Goal: Task Accomplishment & Management: Use online tool/utility

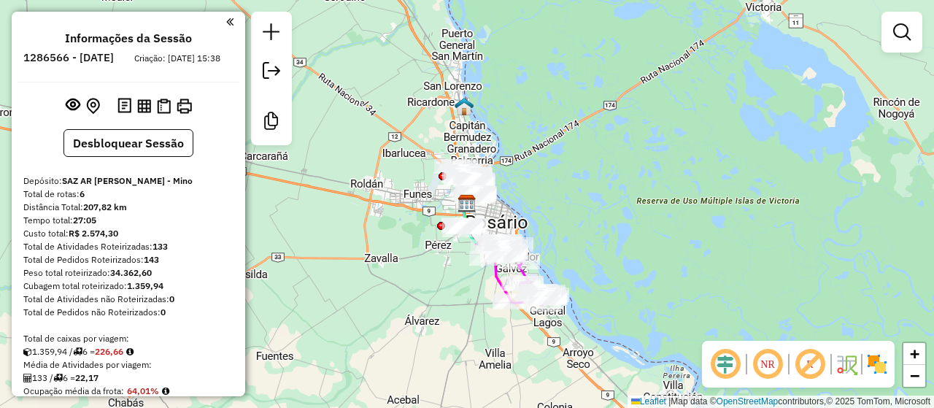
scroll to position [26, 0]
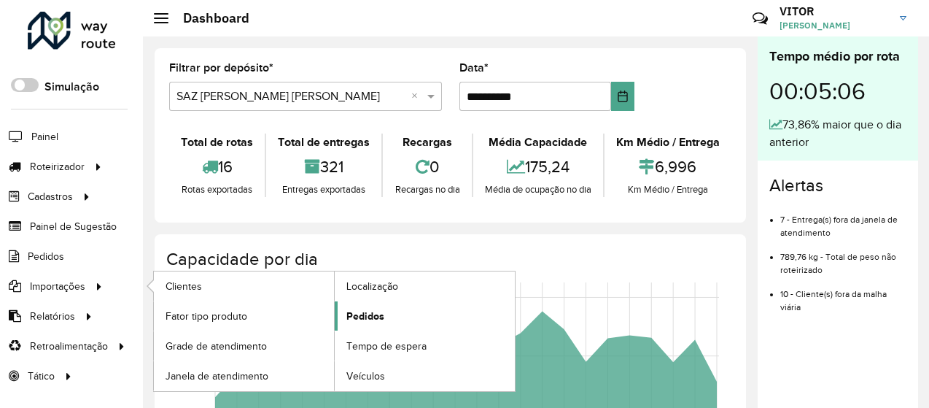
click at [354, 309] on span "Pedidos" at bounding box center [365, 316] width 38 height 15
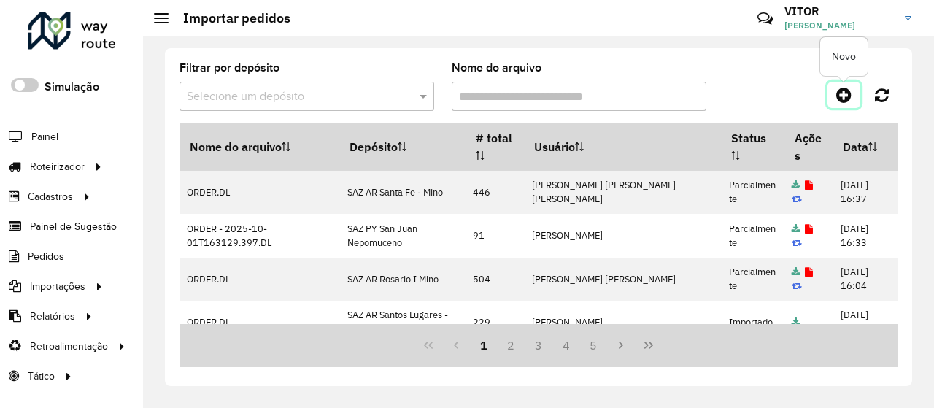
click at [842, 93] on icon at bounding box center [843, 95] width 15 height 18
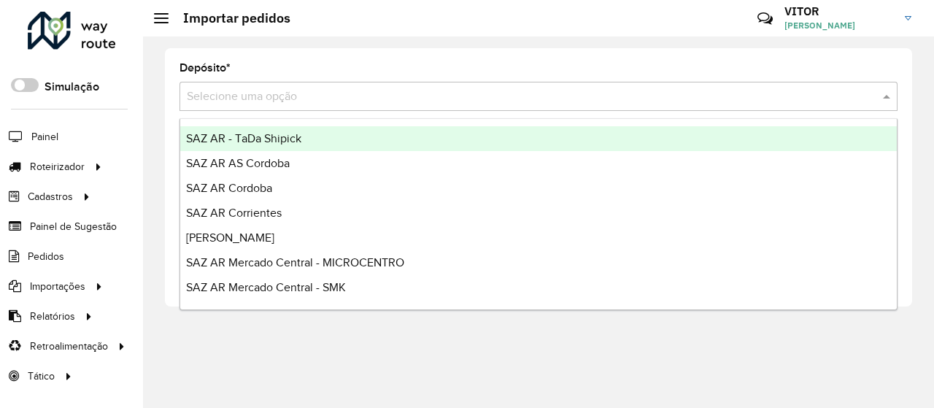
click at [284, 96] on input "text" at bounding box center [524, 97] width 674 height 18
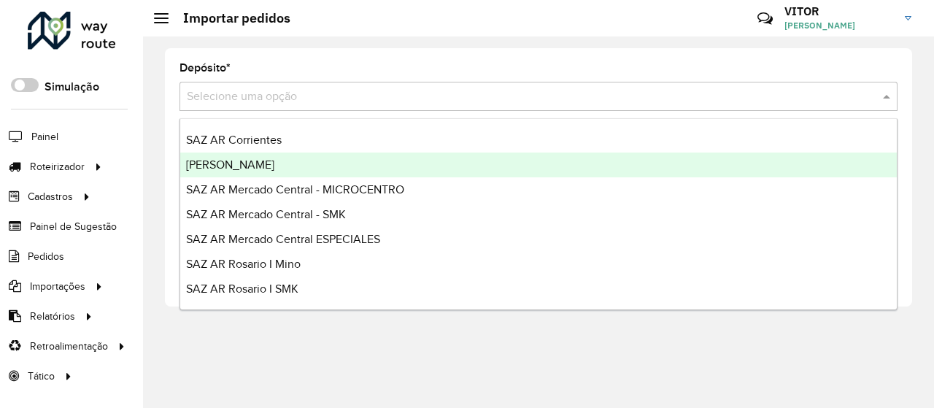
scroll to position [219, 0]
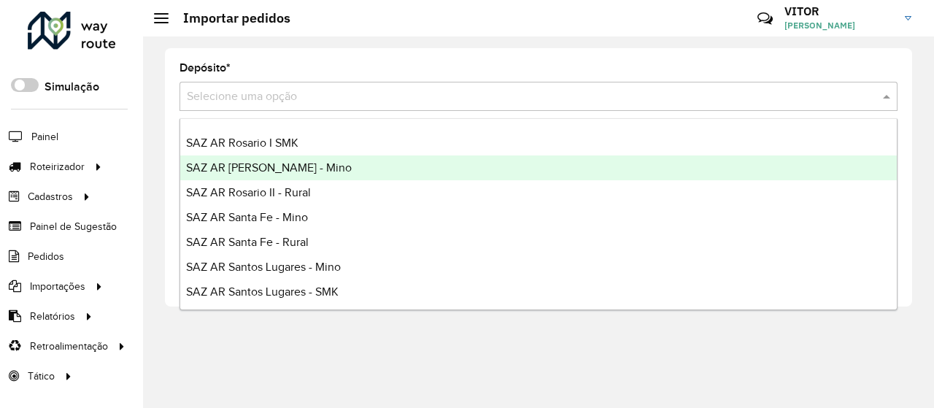
click at [319, 166] on div "SAZ AR [PERSON_NAME] - Mino" at bounding box center [538, 167] width 716 height 25
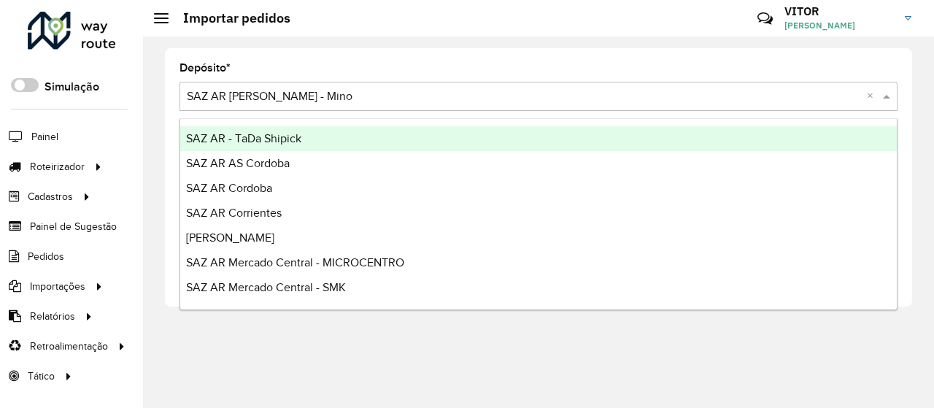
click at [306, 91] on input "text" at bounding box center [524, 97] width 674 height 18
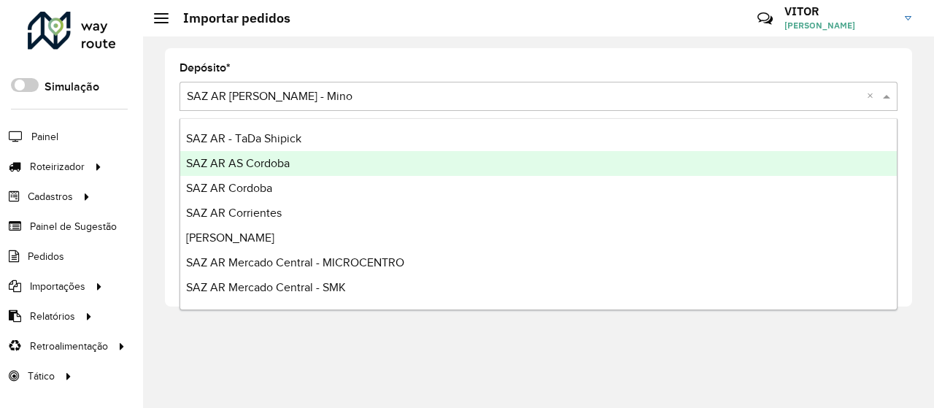
click at [282, 166] on span "SAZ AR AS Cordoba" at bounding box center [238, 163] width 104 height 12
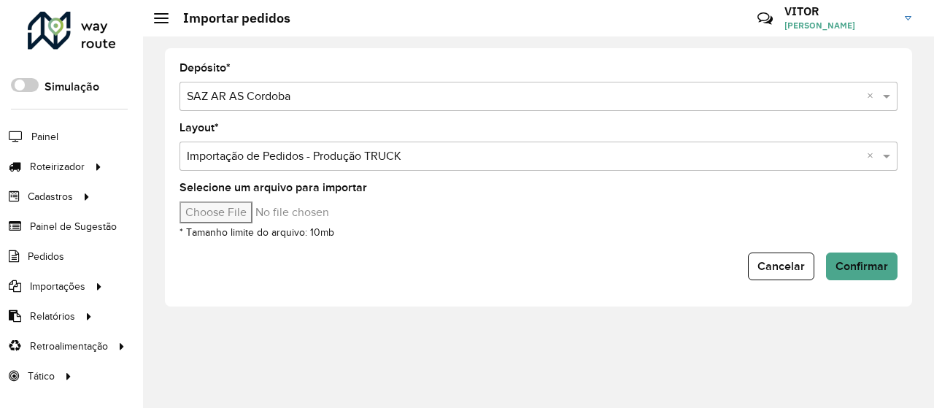
click at [252, 212] on input "Selecione um arquivo para importar" at bounding box center [303, 212] width 248 height 22
type input "**********"
click at [856, 274] on button "Confirmar" at bounding box center [861, 266] width 71 height 28
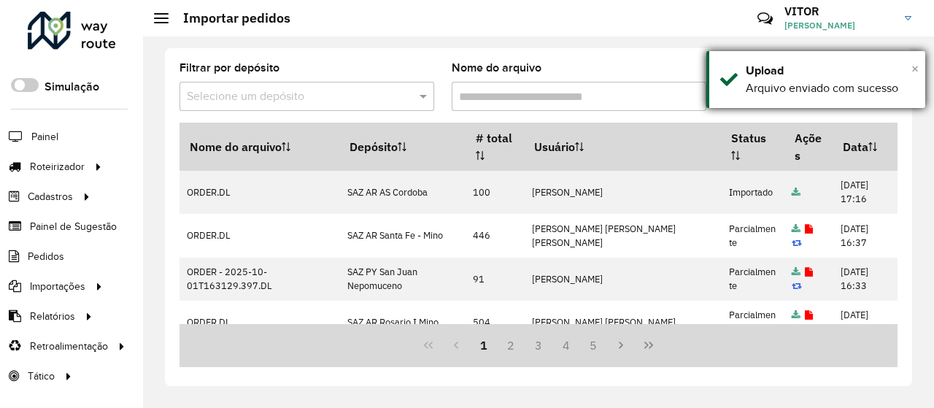
click at [916, 68] on span "×" at bounding box center [914, 69] width 7 height 16
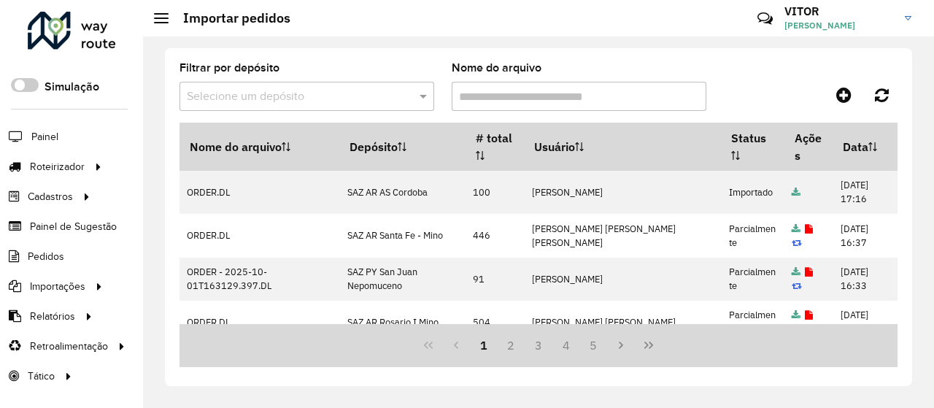
click at [412, 90] on div at bounding box center [306, 97] width 255 height 18
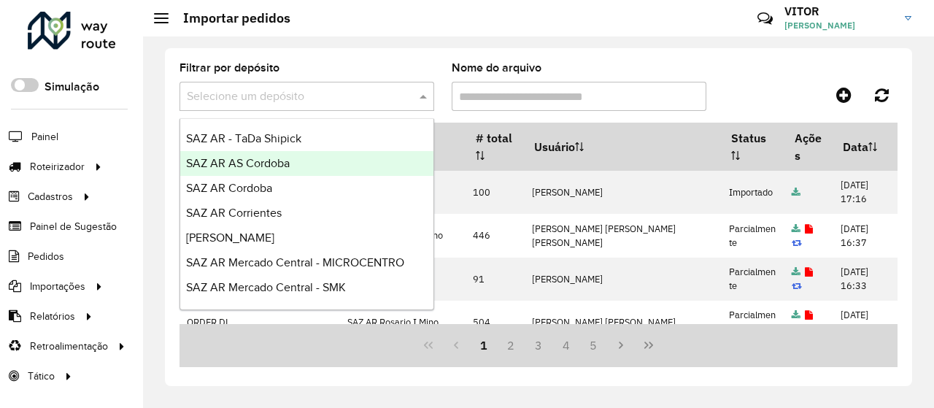
click at [300, 166] on div "SAZ AR AS Cordoba" at bounding box center [306, 163] width 253 height 25
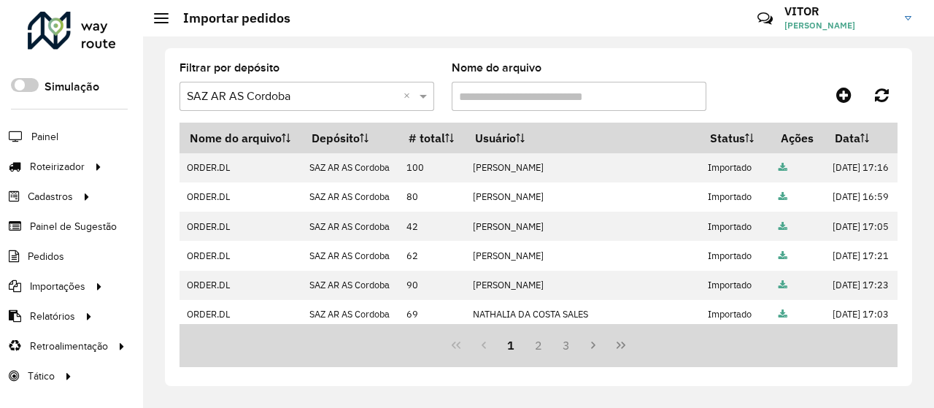
click at [751, 87] on div at bounding box center [807, 95] width 179 height 26
click at [191, 167] on span "Entregas" at bounding box center [187, 166] width 42 height 15
click at [734, 93] on div at bounding box center [807, 95] width 179 height 26
click at [198, 168] on span "Entregas" at bounding box center [187, 166] width 42 height 15
click at [752, 95] on div at bounding box center [807, 95] width 179 height 26
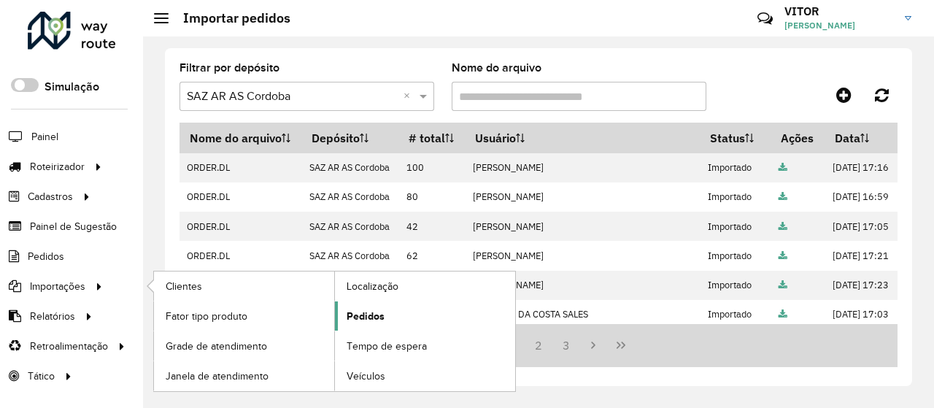
click at [382, 309] on span "Pedidos" at bounding box center [365, 316] width 38 height 15
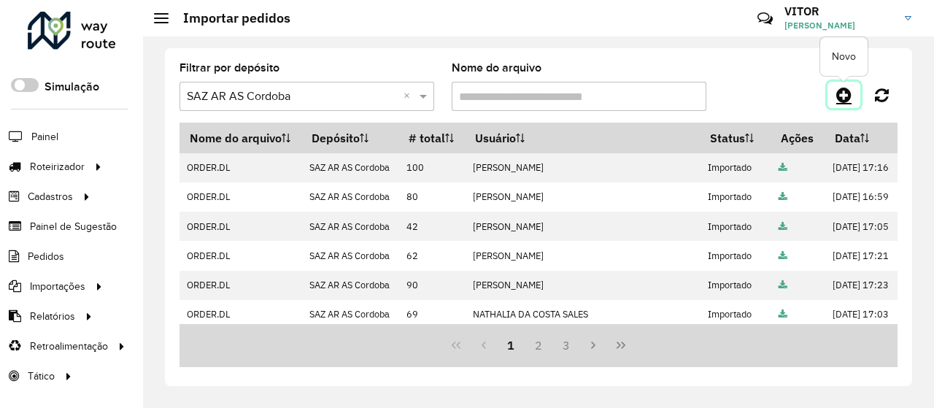
click at [843, 93] on icon at bounding box center [843, 95] width 15 height 18
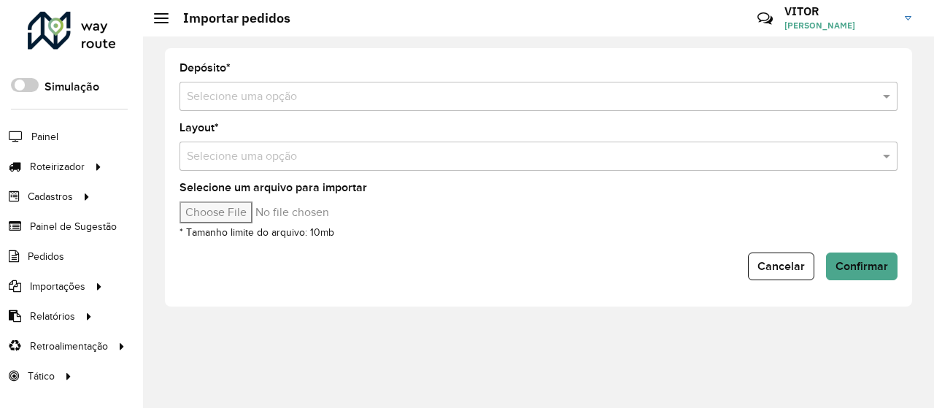
click at [325, 96] on input "text" at bounding box center [524, 97] width 674 height 18
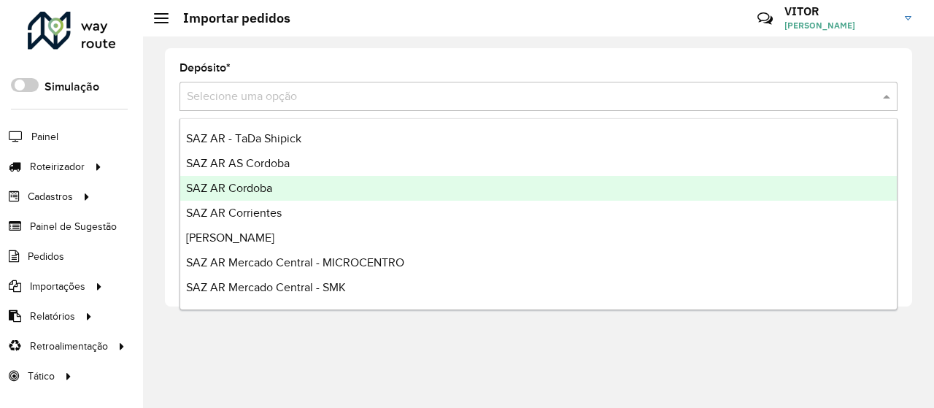
click at [292, 196] on div "SAZ AR Cordoba" at bounding box center [538, 188] width 716 height 25
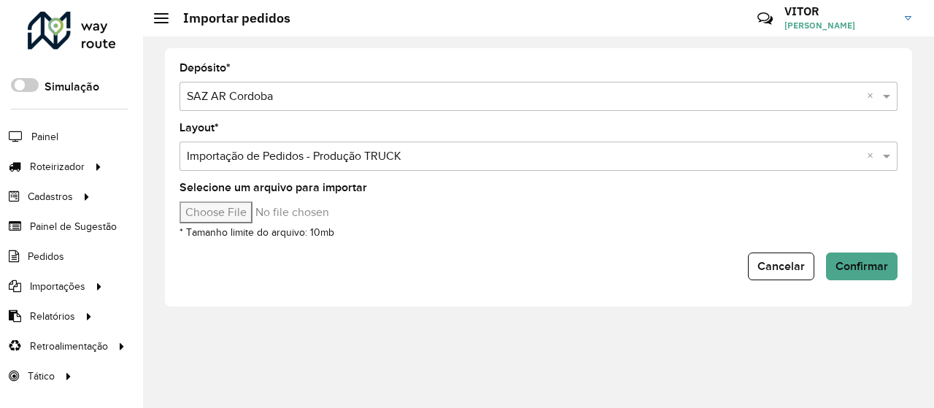
click at [248, 217] on input "Selecione um arquivo para importar" at bounding box center [303, 212] width 248 height 22
type input "**********"
click at [868, 275] on button "Confirmar" at bounding box center [861, 266] width 71 height 28
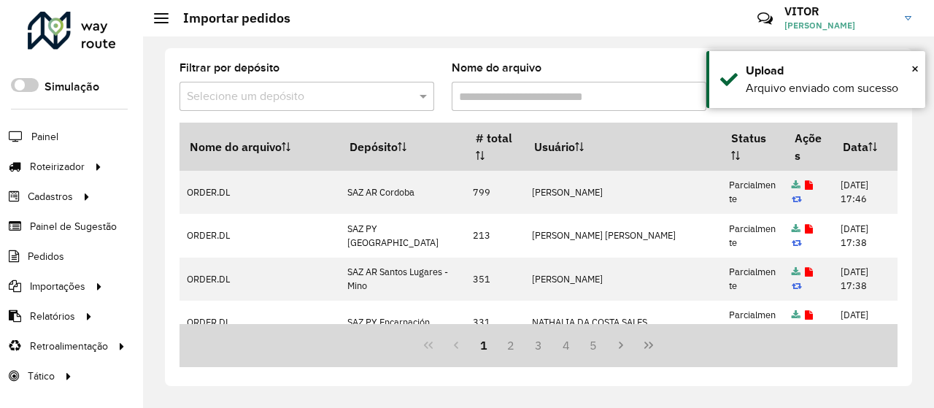
click at [680, 65] on div "Nome do arquivo" at bounding box center [578, 87] width 255 height 48
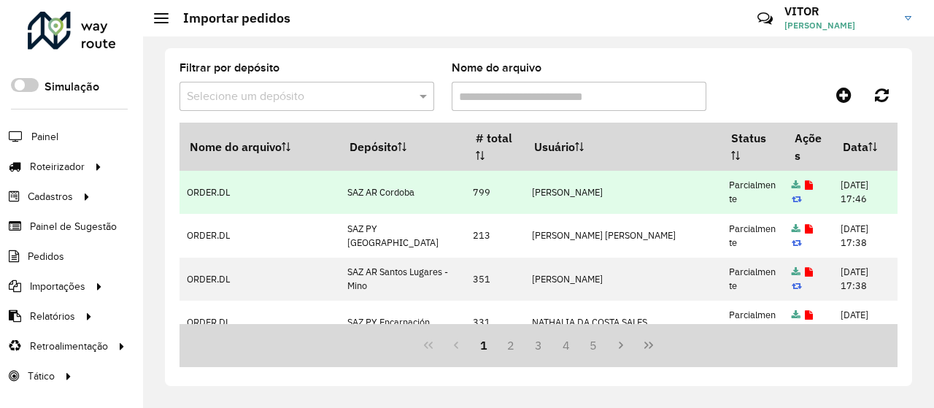
click at [804, 187] on icon at bounding box center [808, 185] width 8 height 9
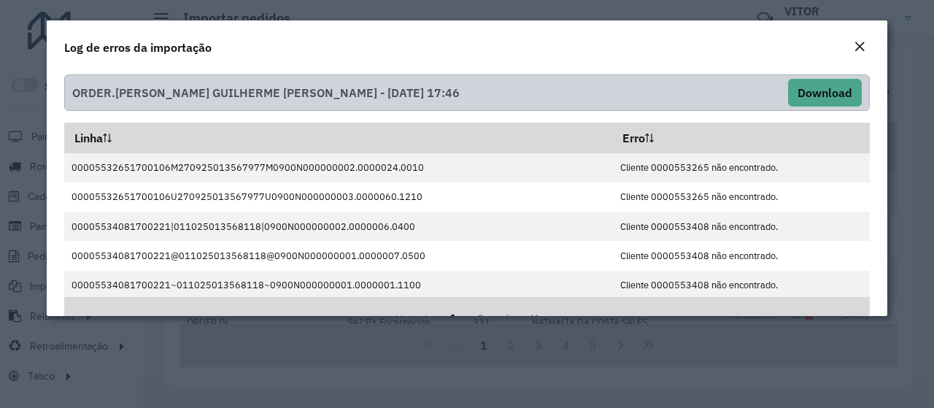
click at [858, 46] on em "Close" at bounding box center [859, 47] width 12 height 12
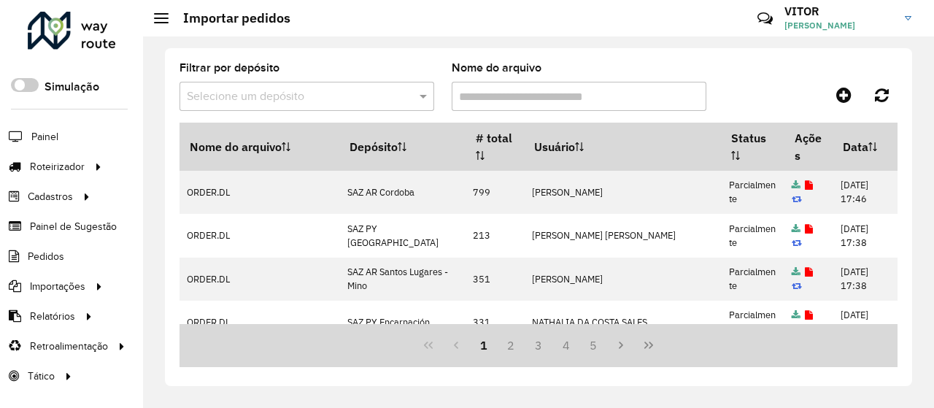
click at [757, 90] on div at bounding box center [807, 95] width 179 height 26
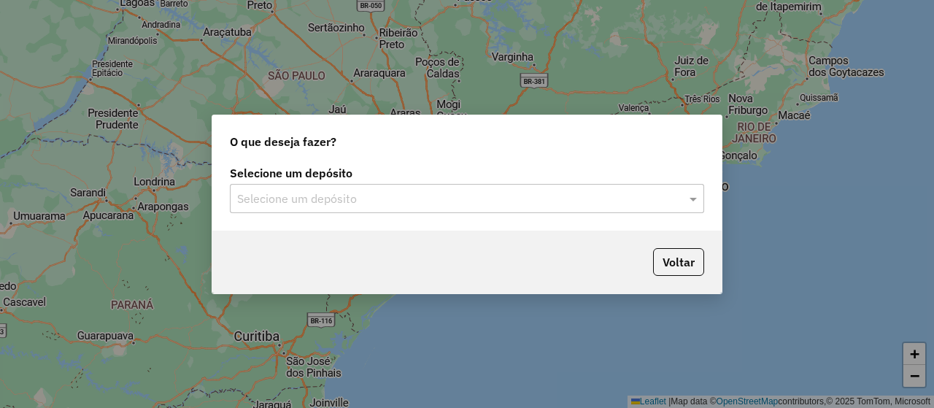
click at [347, 196] on input "text" at bounding box center [452, 199] width 430 height 18
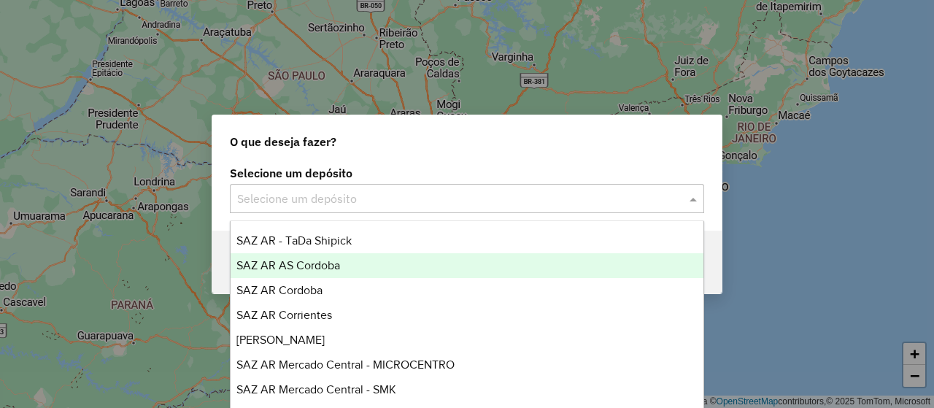
click at [314, 266] on span "SAZ AR AS Cordoba" at bounding box center [288, 265] width 104 height 12
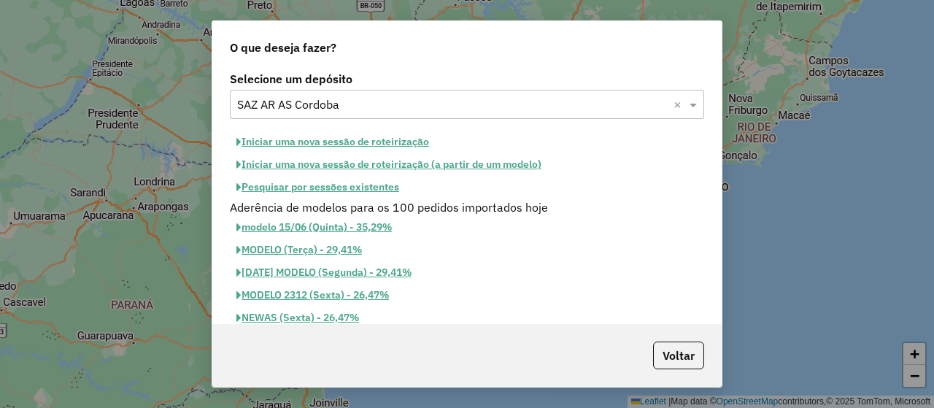
click at [316, 184] on button "Pesquisar por sessões existentes" at bounding box center [318, 187] width 176 height 23
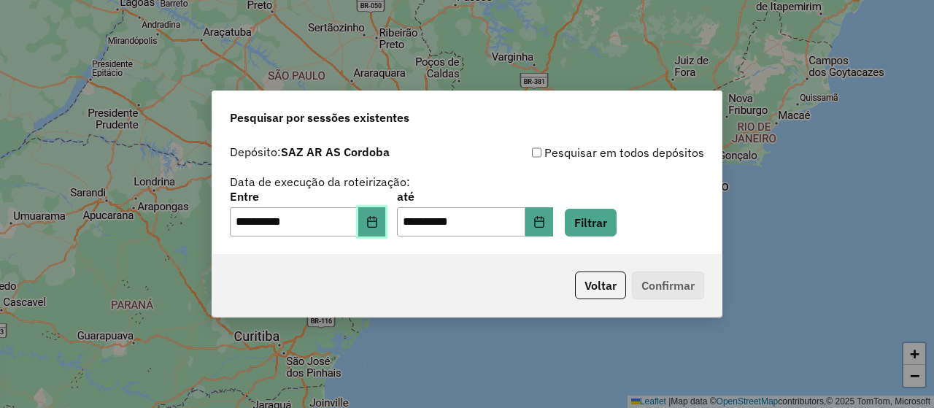
click at [386, 220] on button "Choose Date" at bounding box center [372, 221] width 28 height 29
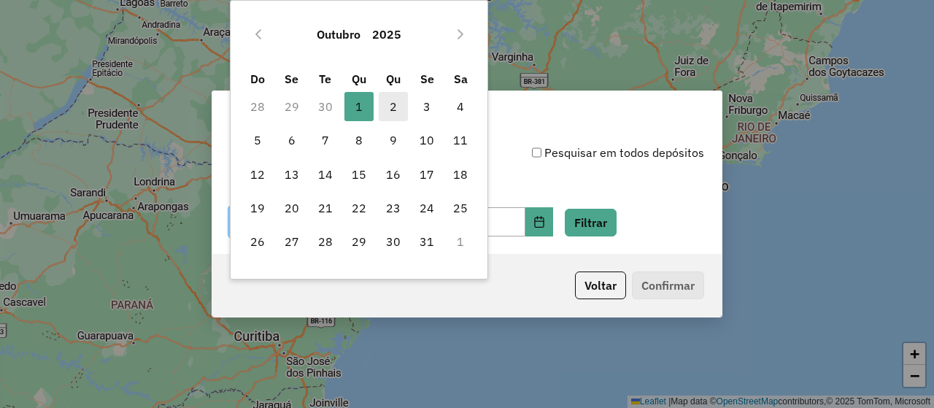
click at [394, 109] on span "2" at bounding box center [393, 106] width 29 height 29
type input "**********"
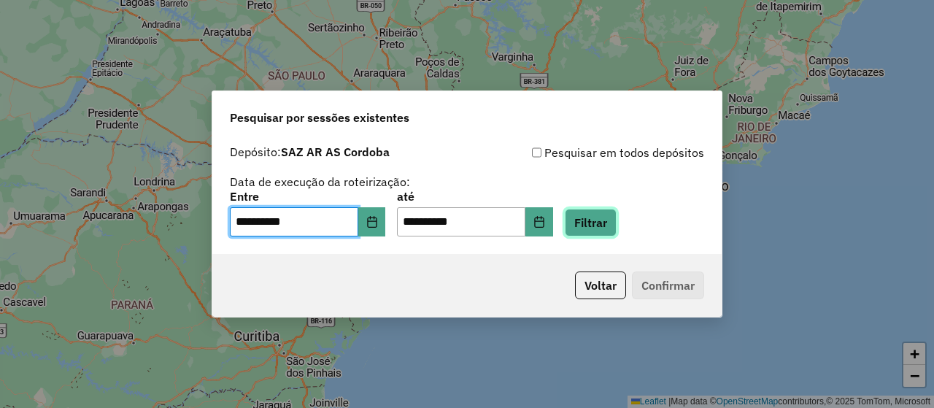
click at [605, 222] on button "Filtrar" at bounding box center [591, 223] width 52 height 28
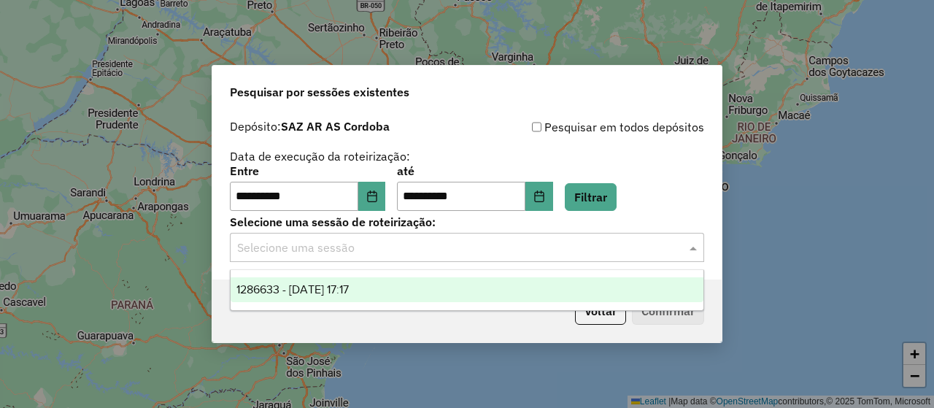
click at [310, 249] on input "text" at bounding box center [452, 248] width 430 height 18
click at [336, 287] on span "1286633 - 02/10/2025 17:17" at bounding box center [292, 289] width 112 height 12
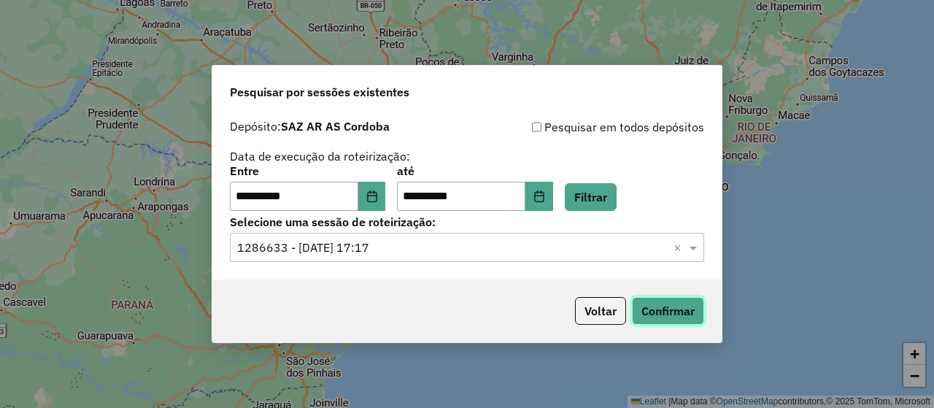
click at [687, 321] on button "Confirmar" at bounding box center [668, 311] width 72 height 28
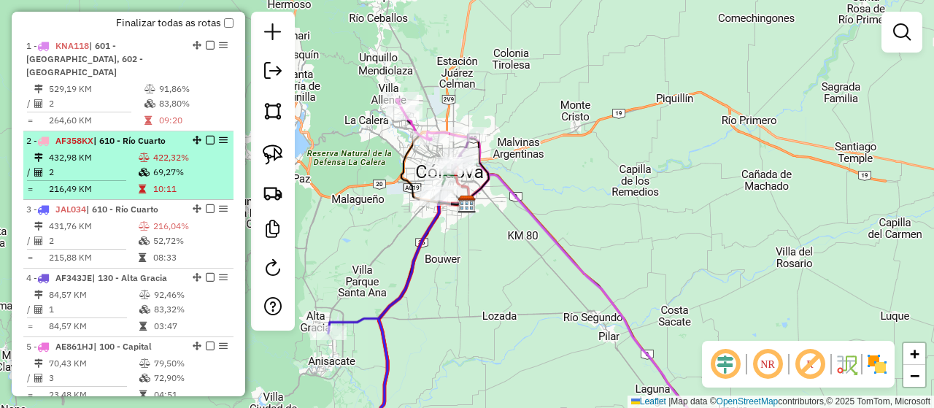
scroll to position [451, 0]
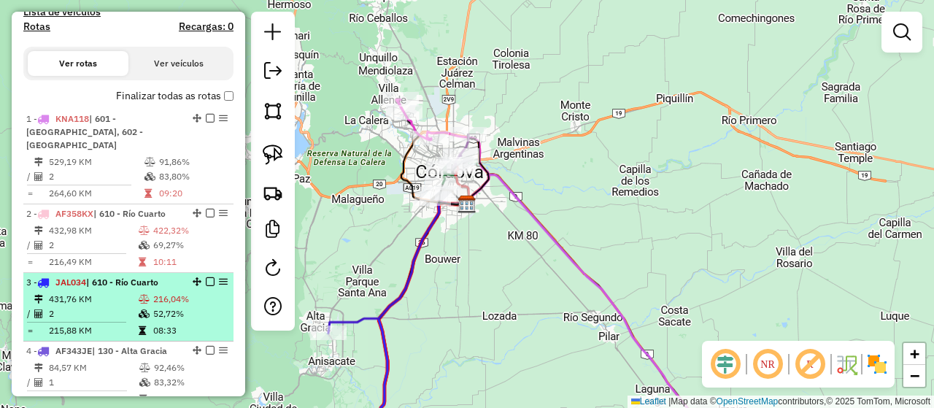
click at [205, 306] on td "52,72%" at bounding box center [189, 313] width 75 height 15
select select "**********"
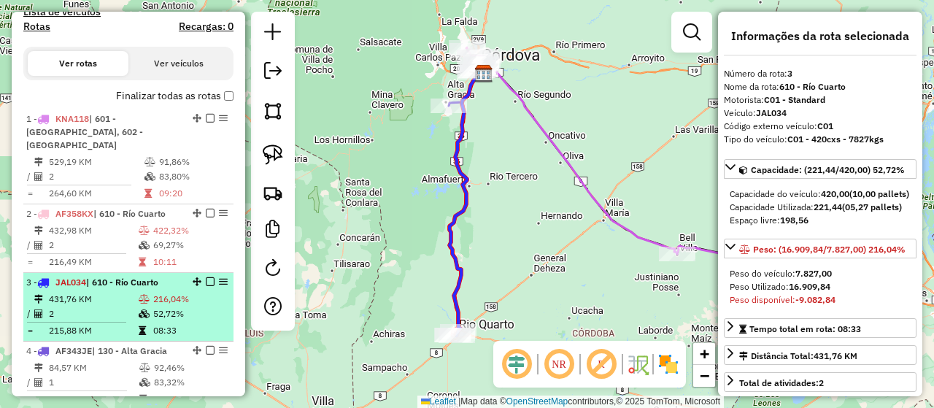
click at [206, 277] on em at bounding box center [210, 281] width 9 height 9
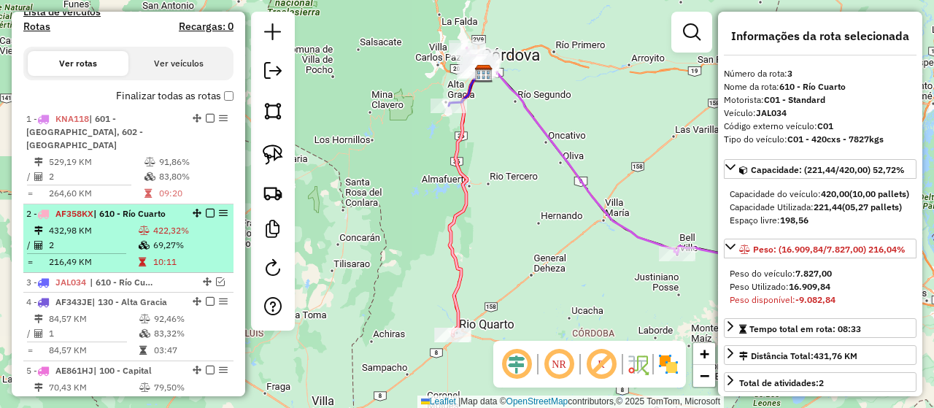
click at [201, 223] on td "422,32%" at bounding box center [189, 230] width 75 height 15
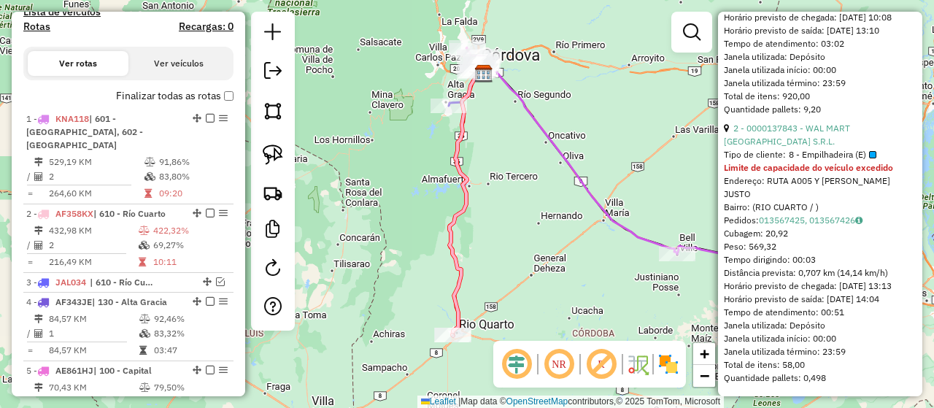
scroll to position [535, 0]
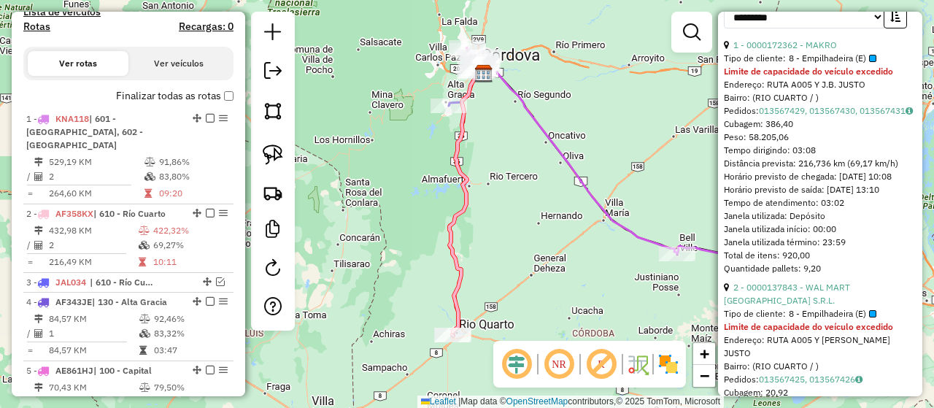
click at [546, 187] on div "Janela de atendimento Grade de atendimento Capacidade Transportadoras Veículos …" at bounding box center [467, 204] width 934 height 408
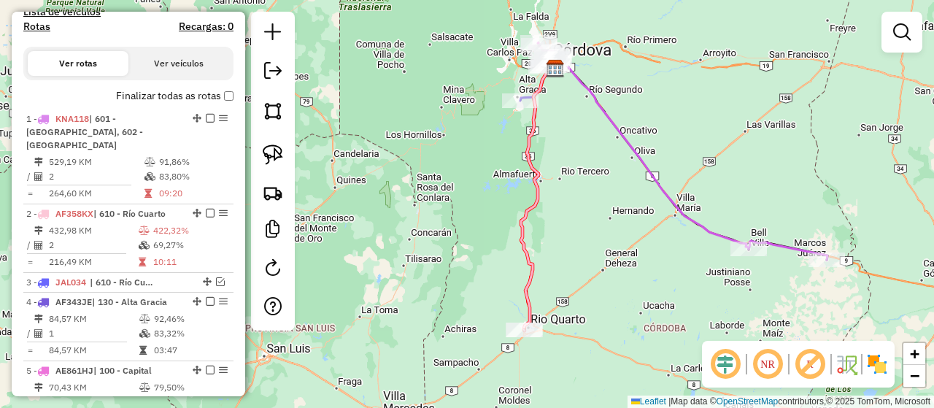
drag, startPoint x: 527, startPoint y: 187, endPoint x: 598, endPoint y: 182, distance: 71.7
click at [598, 182] on div "Janela de atendimento Grade de atendimento Capacidade Transportadoras Veículos …" at bounding box center [467, 204] width 934 height 408
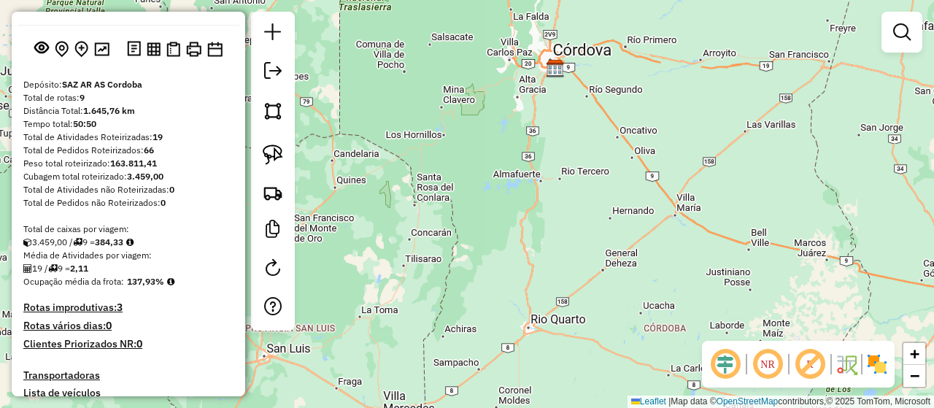
scroll to position [0, 0]
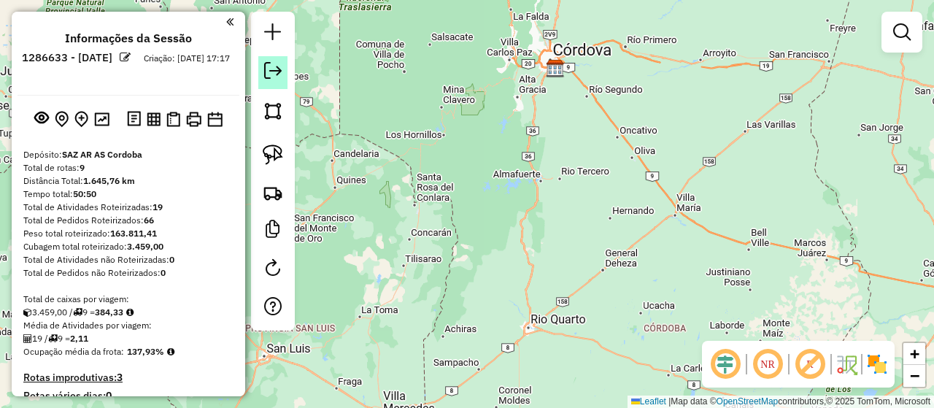
click at [274, 77] on em at bounding box center [273, 71] width 18 height 18
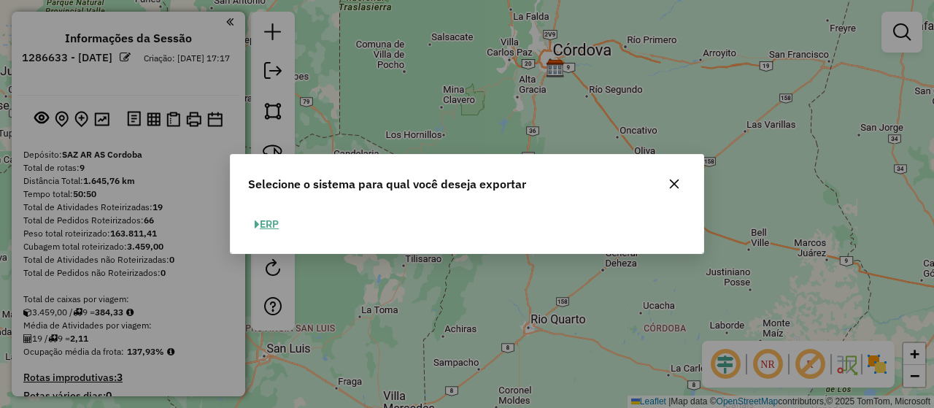
click at [268, 222] on button "ERP" at bounding box center [266, 224] width 37 height 23
select select "*********"
select select "**"
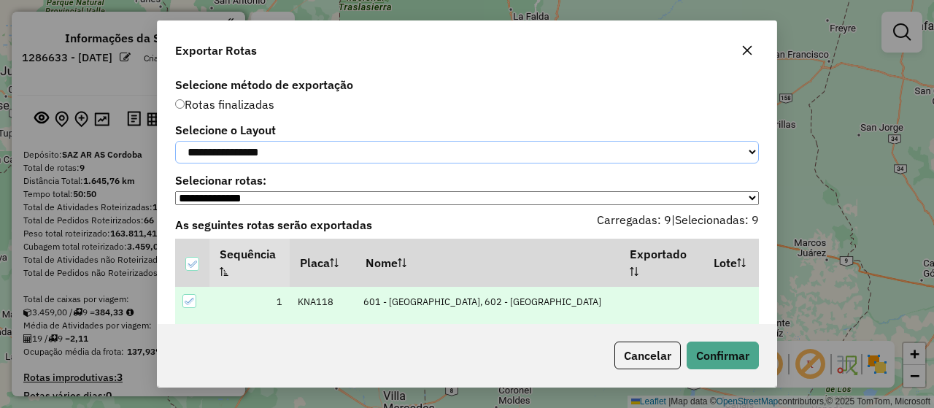
click at [253, 160] on select "**********" at bounding box center [466, 152] width 583 height 23
click at [175, 141] on select "**********" at bounding box center [466, 152] width 583 height 23
click at [730, 352] on button "Confirmar" at bounding box center [722, 355] width 72 height 28
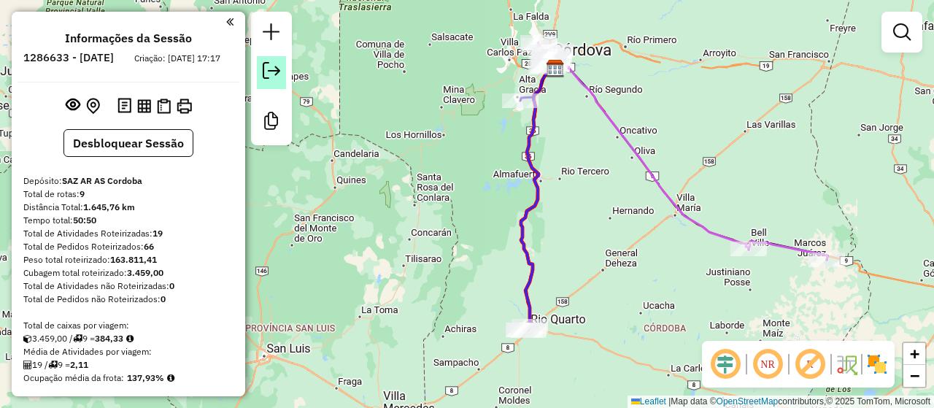
click at [274, 71] on em at bounding box center [272, 71] width 18 height 18
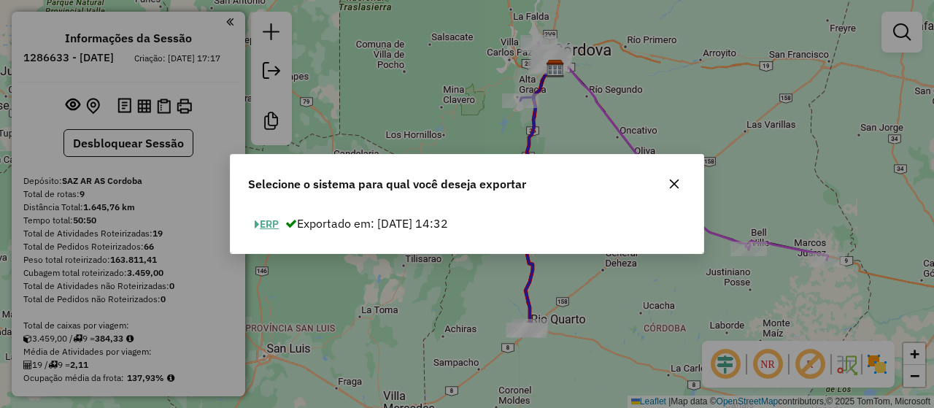
click at [276, 227] on button "ERP" at bounding box center [266, 224] width 37 height 23
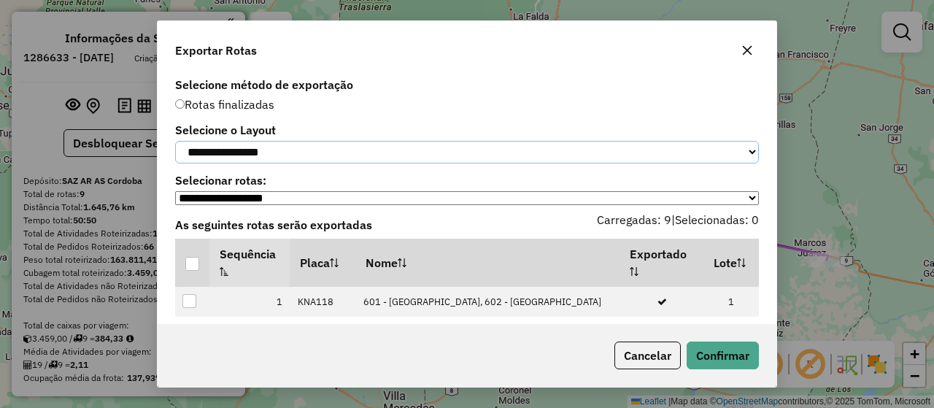
click at [277, 155] on select "**********" at bounding box center [466, 152] width 583 height 23
select select "*********"
click at [175, 141] on select "**********" at bounding box center [466, 152] width 583 height 23
click at [193, 269] on div at bounding box center [192, 264] width 14 height 14
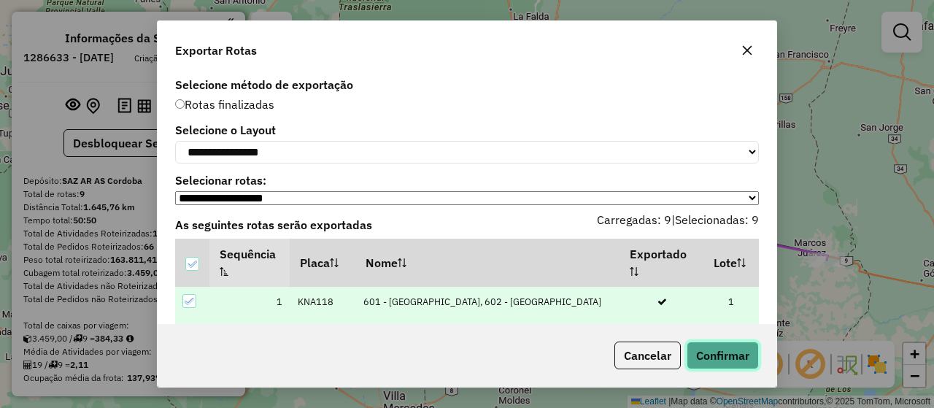
click at [734, 354] on button "Confirmar" at bounding box center [722, 355] width 72 height 28
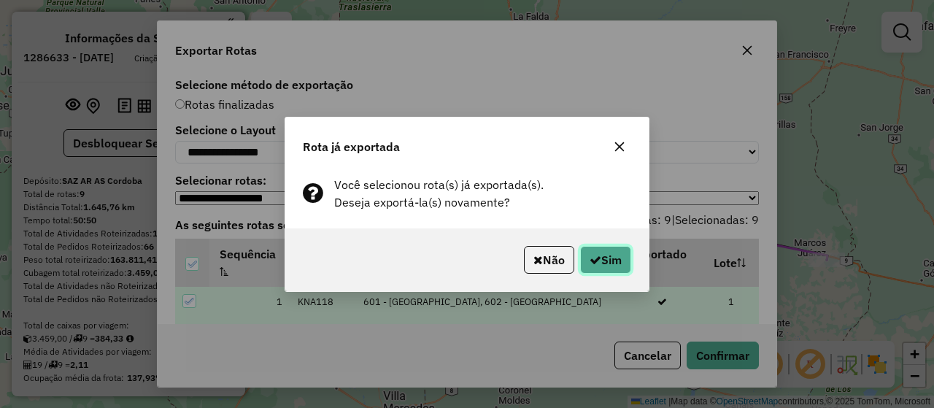
click at [616, 258] on button "Sim" at bounding box center [605, 260] width 51 height 28
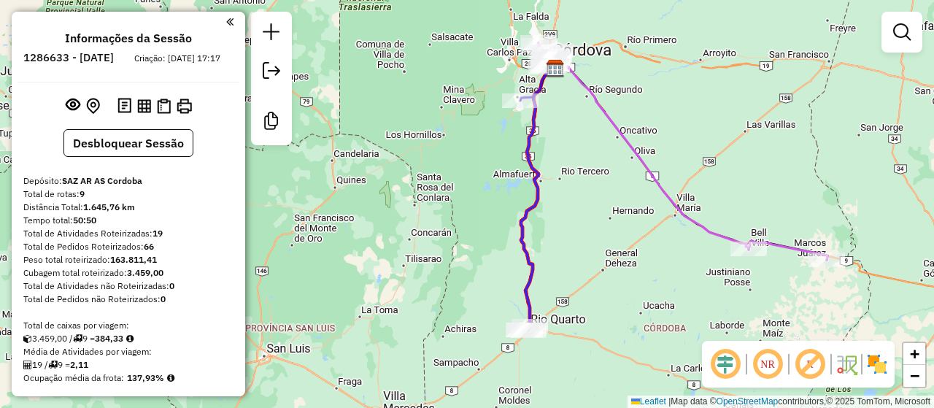
click at [463, 150] on div "Janela de atendimento Grade de atendimento Capacidade Transportadoras Veículos …" at bounding box center [467, 204] width 934 height 408
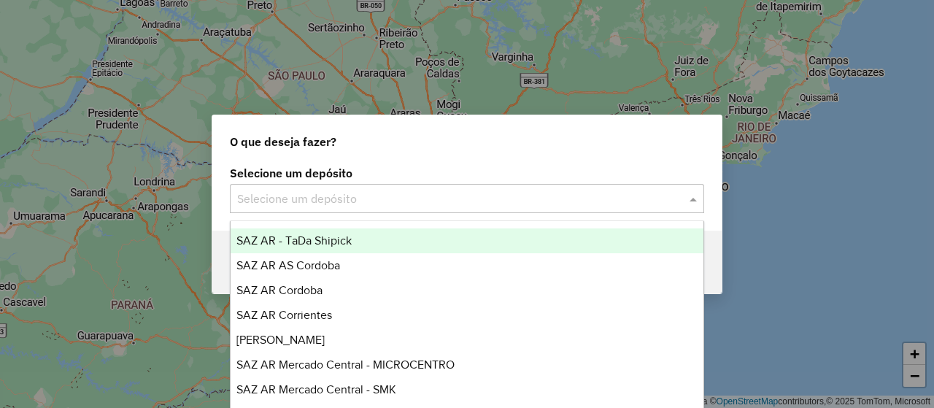
click at [422, 201] on input "text" at bounding box center [452, 199] width 430 height 18
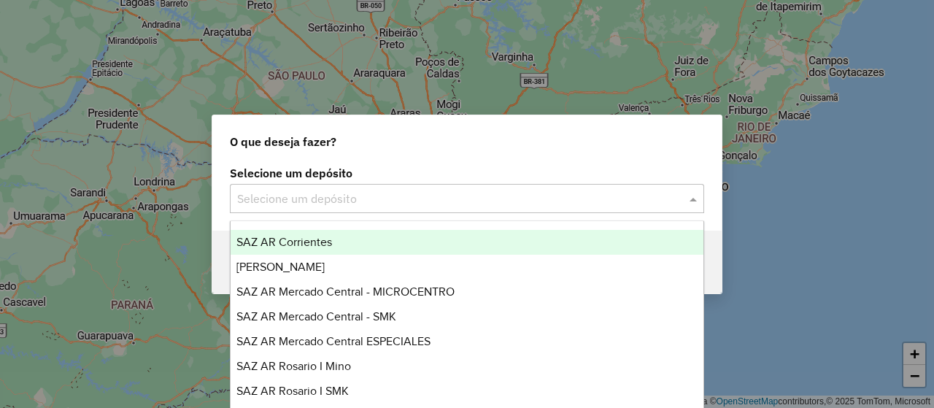
scroll to position [146, 0]
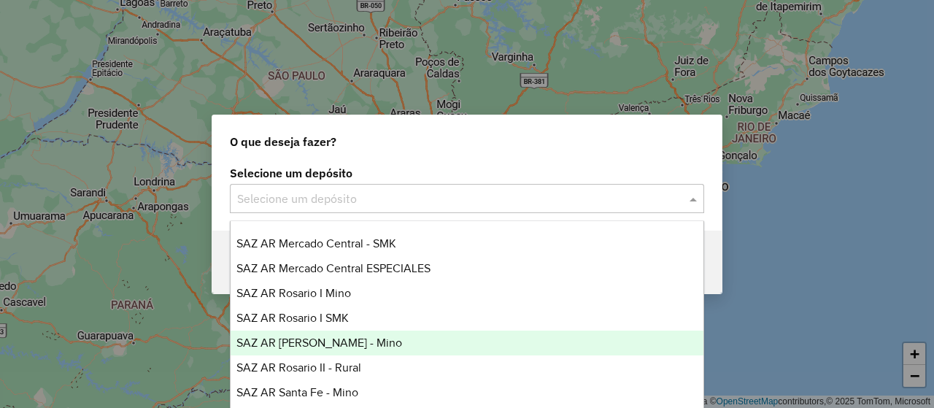
click at [363, 344] on div "SAZ AR [PERSON_NAME] - Mino" at bounding box center [466, 342] width 472 height 25
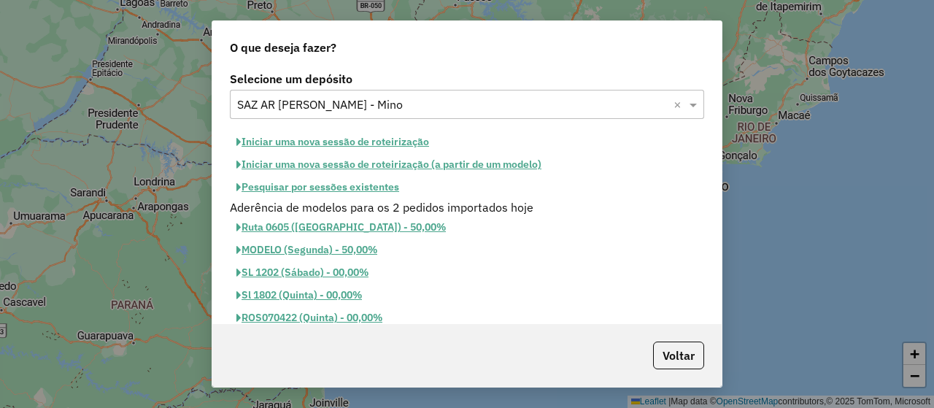
click at [319, 147] on button "Iniciar uma nova sessão de roteirização" at bounding box center [333, 142] width 206 height 23
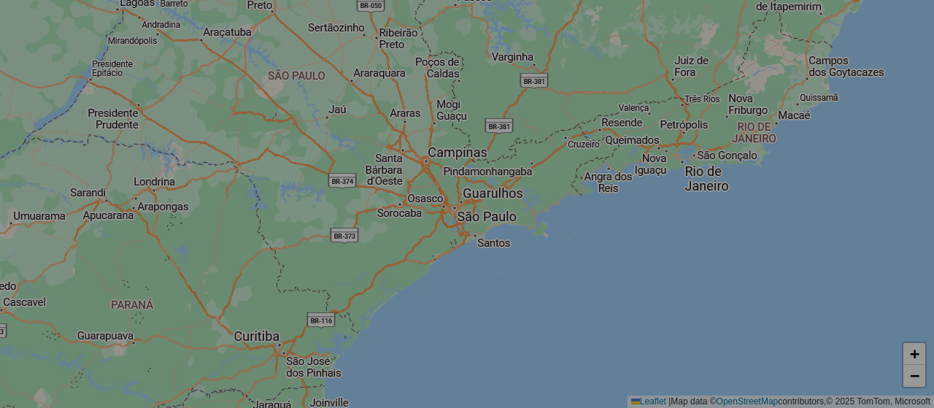
select select "*"
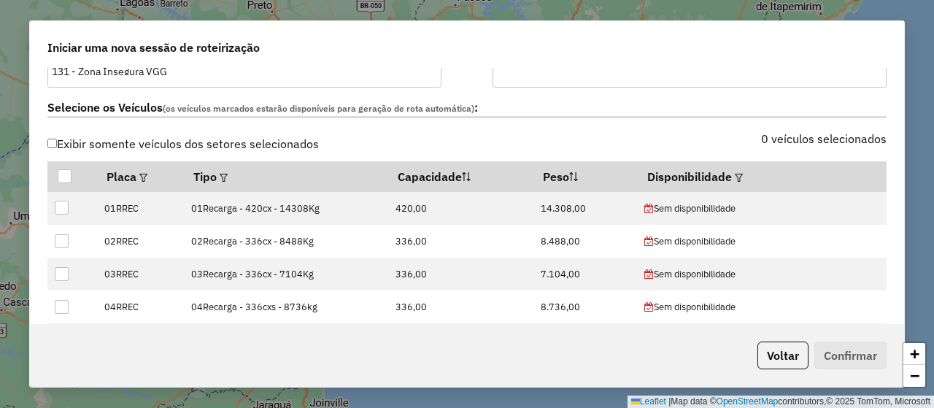
scroll to position [511, 0]
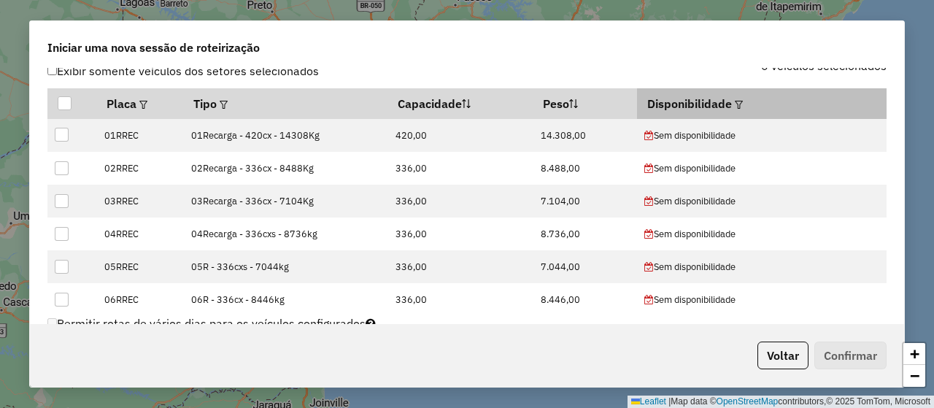
click at [734, 101] on em at bounding box center [738, 105] width 8 height 8
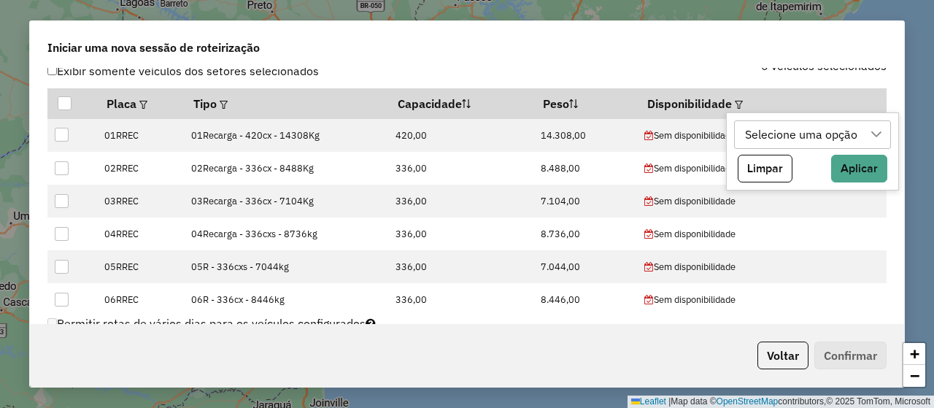
click at [776, 134] on div "Selecione uma opção" at bounding box center [801, 135] width 123 height 28
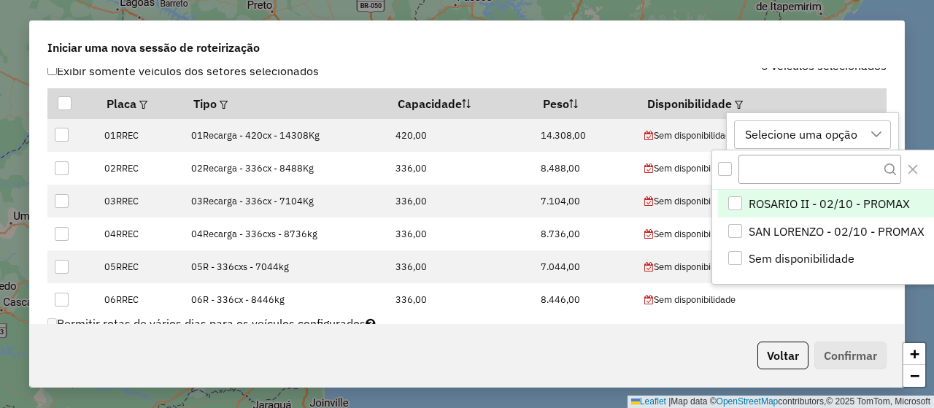
click at [835, 206] on span "ROSARIO II - 02/10 - PROMAX" at bounding box center [828, 204] width 161 height 18
click at [916, 168] on icon "Close" at bounding box center [913, 169] width 12 height 12
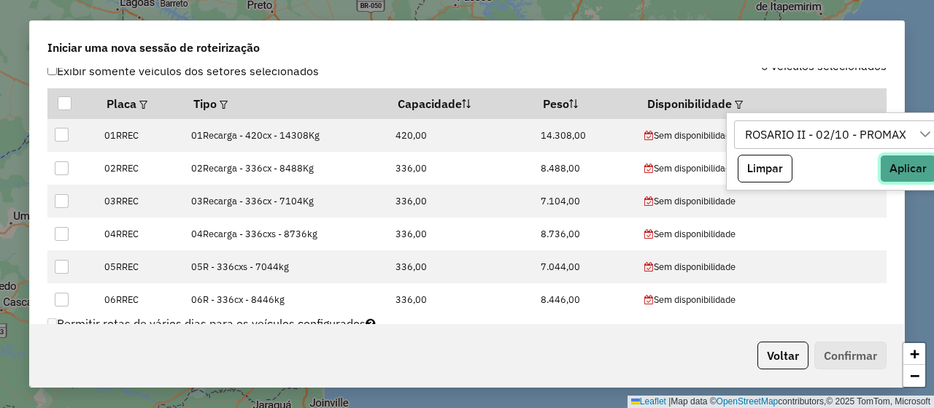
click at [900, 166] on button "Aplicar" at bounding box center [908, 169] width 56 height 28
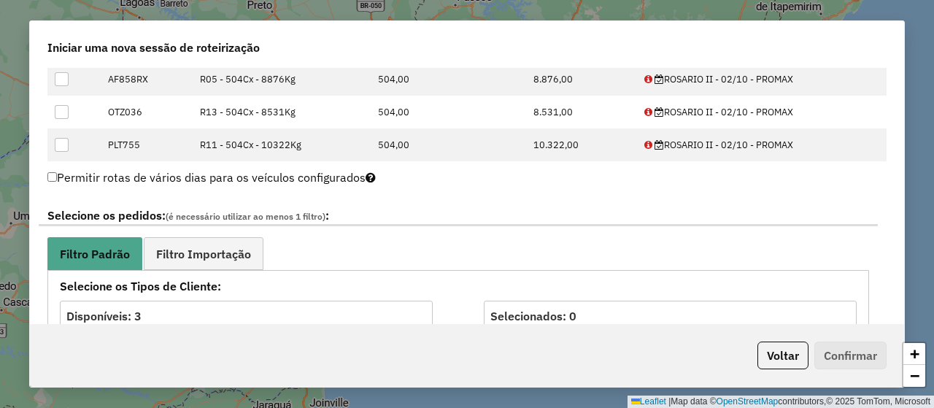
scroll to position [802, 0]
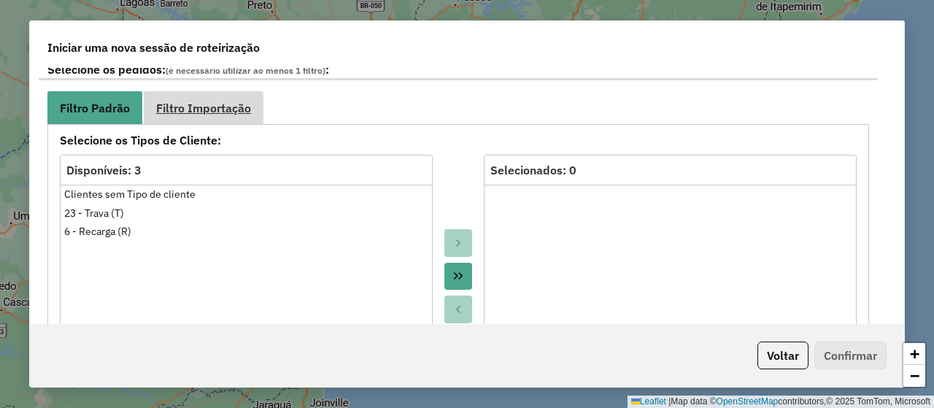
click at [225, 117] on link "Filtro Importação" at bounding box center [204, 107] width 120 height 33
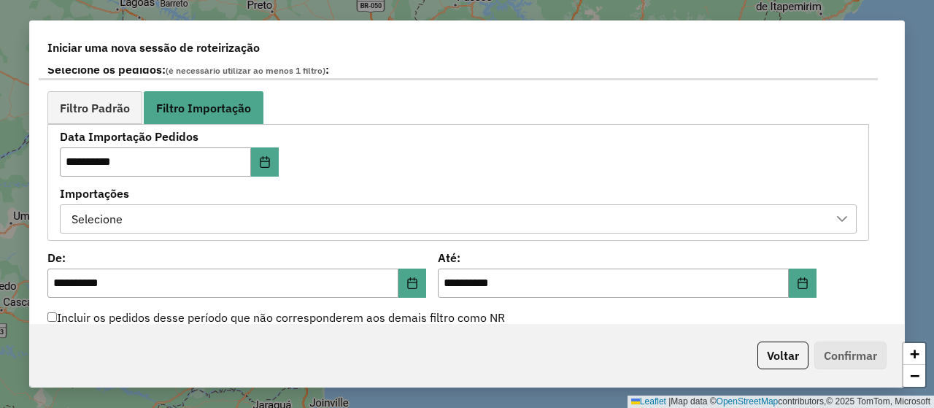
scroll to position [875, 0]
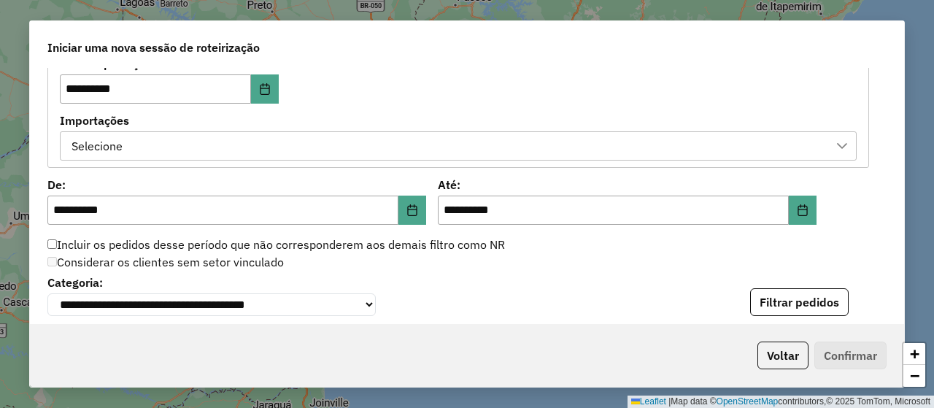
click at [373, 144] on div "Selecione" at bounding box center [446, 146] width 761 height 28
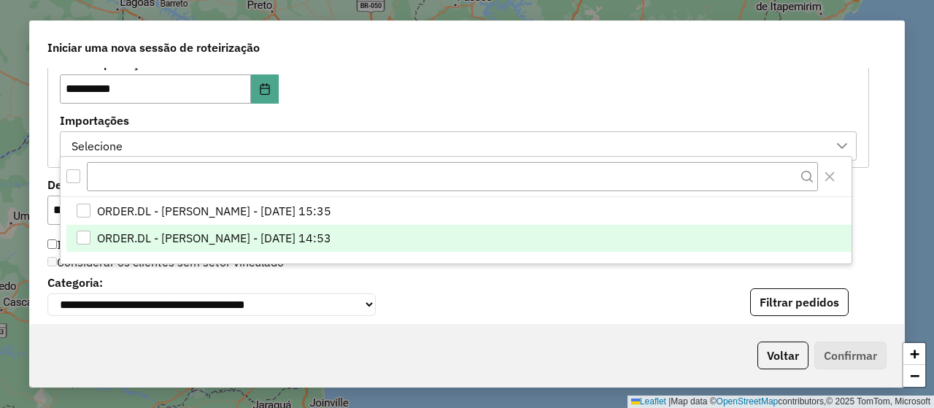
click at [331, 237] on span "ORDER.DL - [PERSON_NAME] - [DATE] 14:53" at bounding box center [214, 238] width 234 height 18
click at [428, 103] on div "**********" at bounding box center [458, 108] width 796 height 101
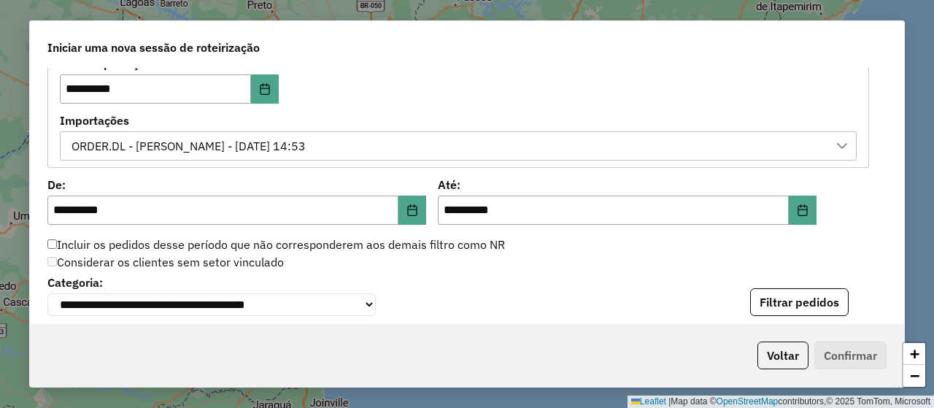
scroll to position [948, 0]
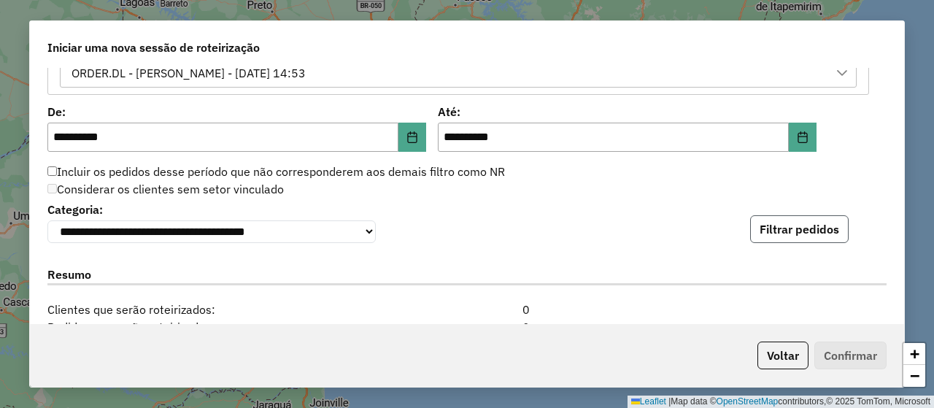
click at [754, 233] on button "Filtrar pedidos" at bounding box center [799, 229] width 98 height 28
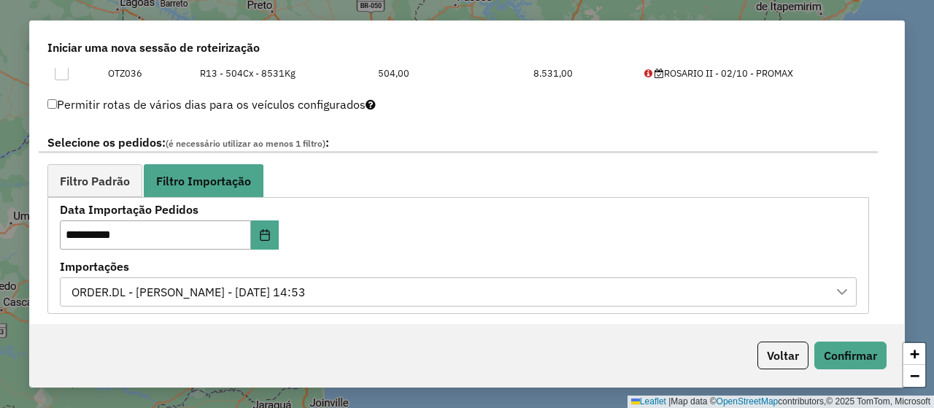
scroll to position [875, 0]
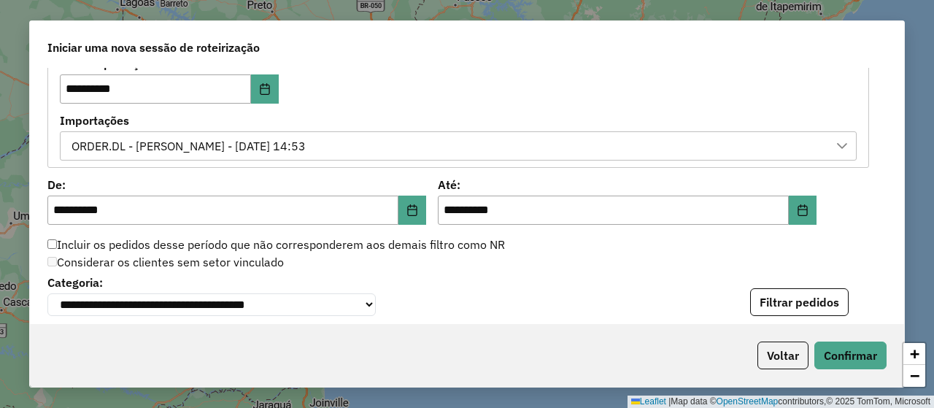
click at [311, 135] on div "ORDER.DL - [PERSON_NAME] - [DATE] 14:53" at bounding box center [188, 146] width 244 height 28
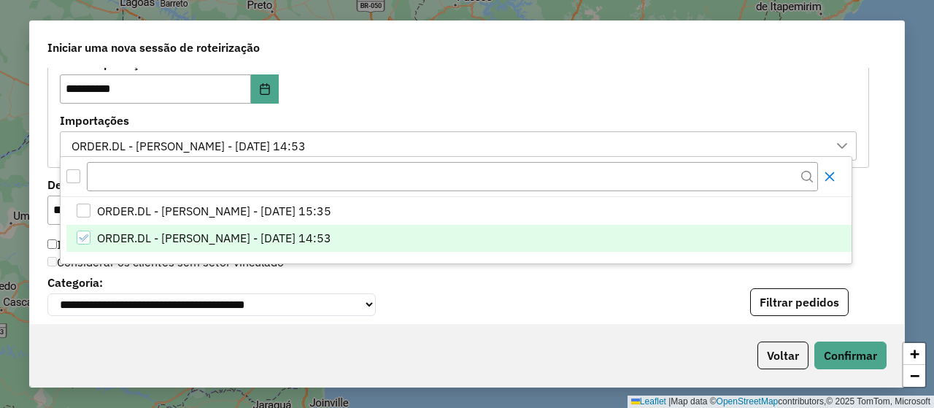
click at [834, 180] on icon "Close" at bounding box center [829, 177] width 12 height 12
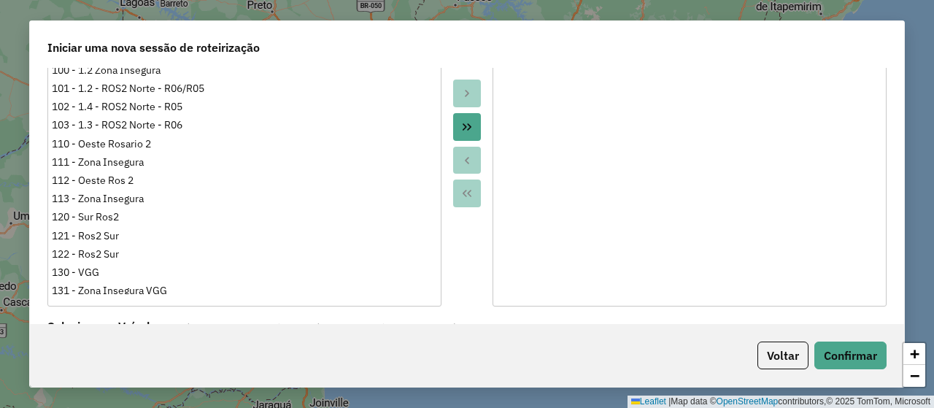
scroll to position [0, 0]
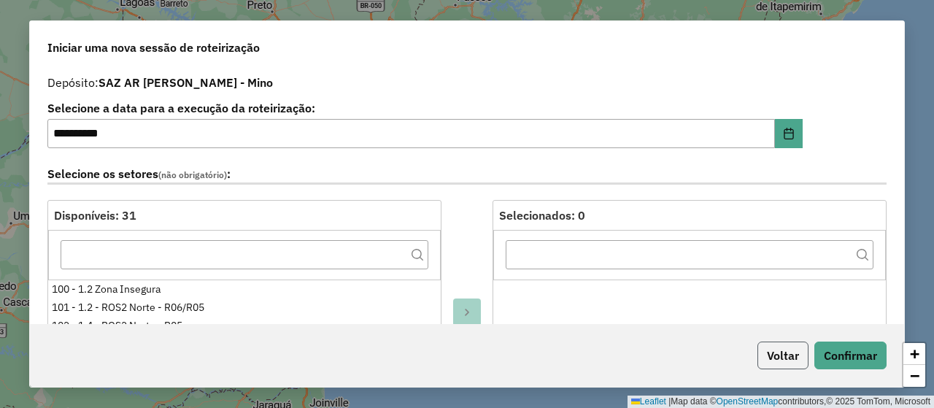
click at [782, 349] on button "Voltar" at bounding box center [782, 355] width 51 height 28
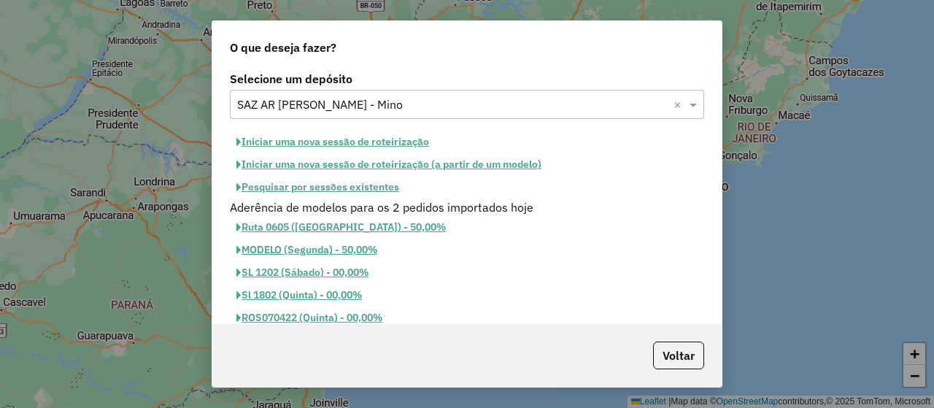
click at [349, 109] on input "text" at bounding box center [452, 105] width 430 height 18
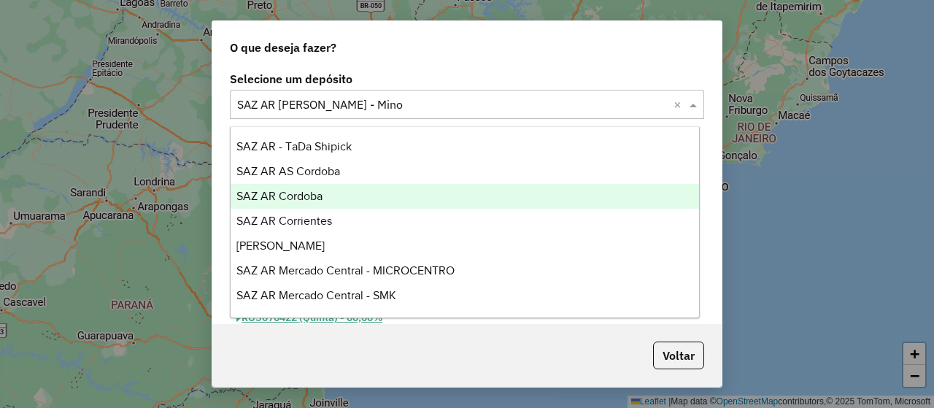
click at [338, 199] on div "SAZ AR Cordoba" at bounding box center [464, 196] width 468 height 25
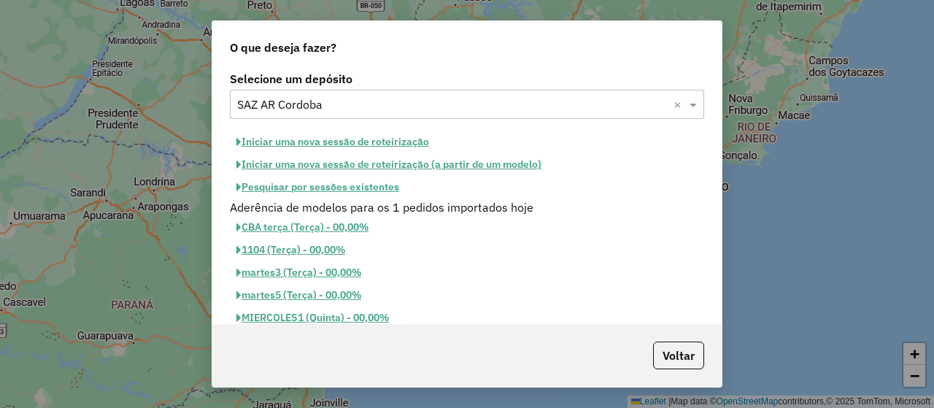
click at [446, 64] on div "O que deseja fazer?" at bounding box center [466, 44] width 509 height 47
click at [338, 140] on button "Iniciar uma nova sessão de roteirização" at bounding box center [333, 142] width 206 height 23
select select "*"
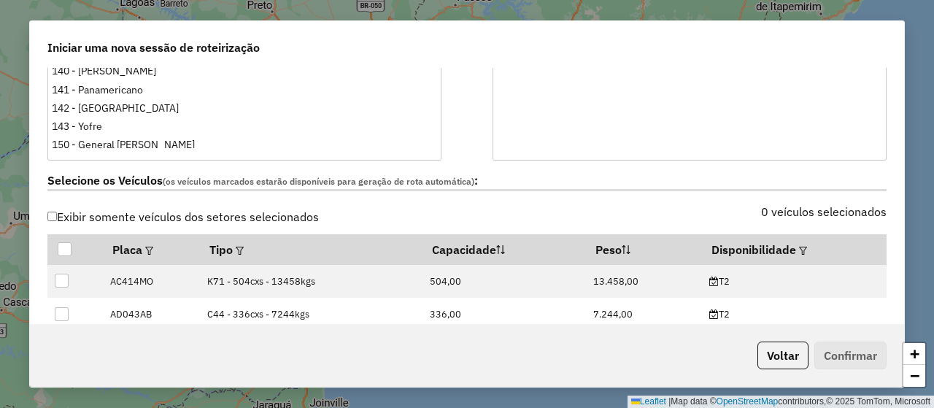
scroll to position [438, 0]
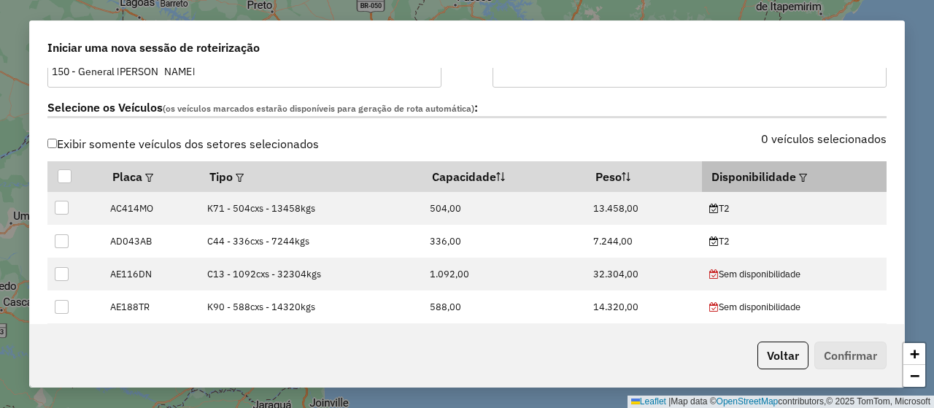
click at [799, 175] on em at bounding box center [803, 178] width 8 height 8
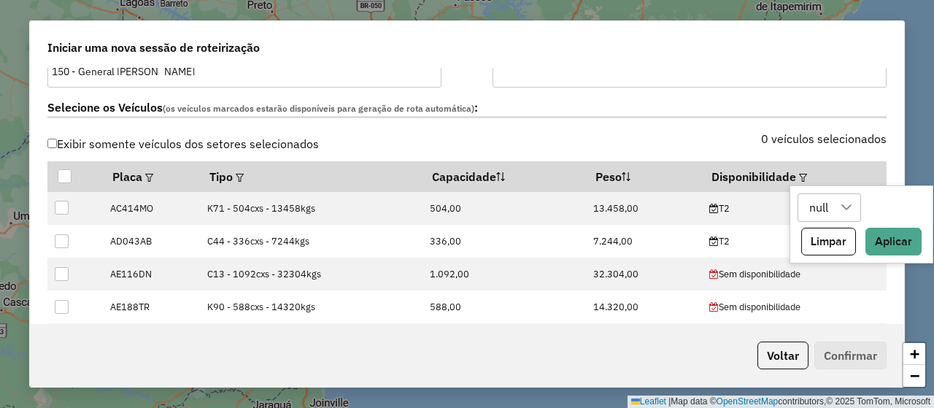
click at [842, 211] on icon at bounding box center [846, 207] width 12 height 12
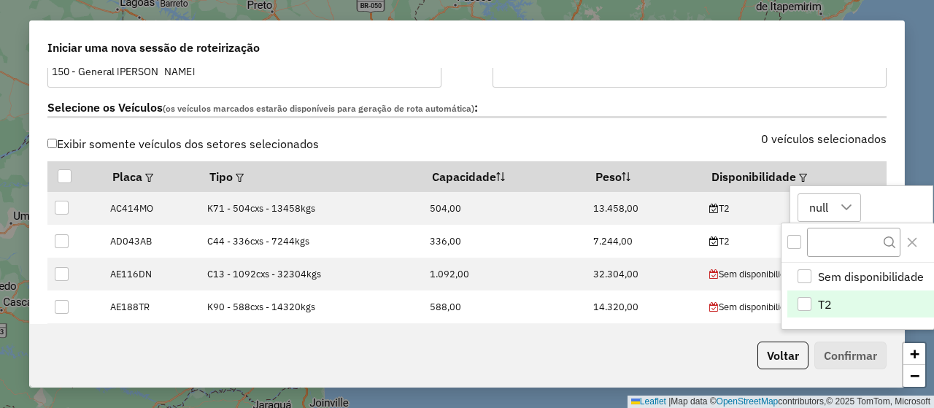
click at [849, 299] on li "T2" at bounding box center [860, 304] width 146 height 28
click at [915, 241] on icon "Close" at bounding box center [912, 242] width 12 height 12
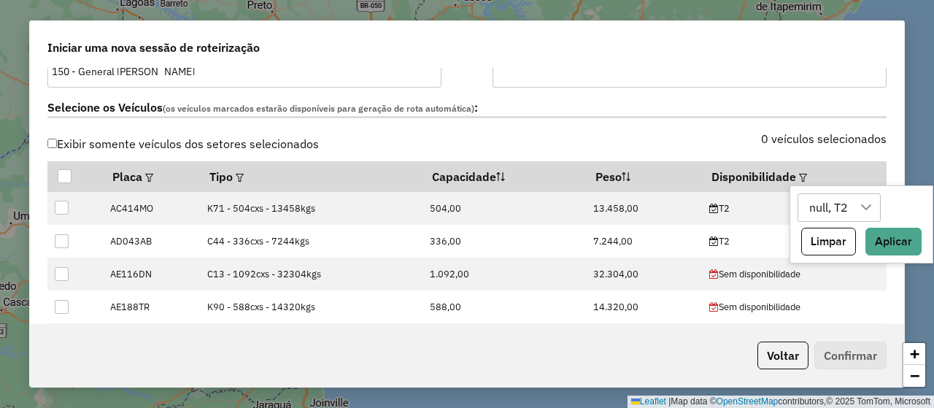
click at [861, 215] on div at bounding box center [866, 208] width 28 height 28
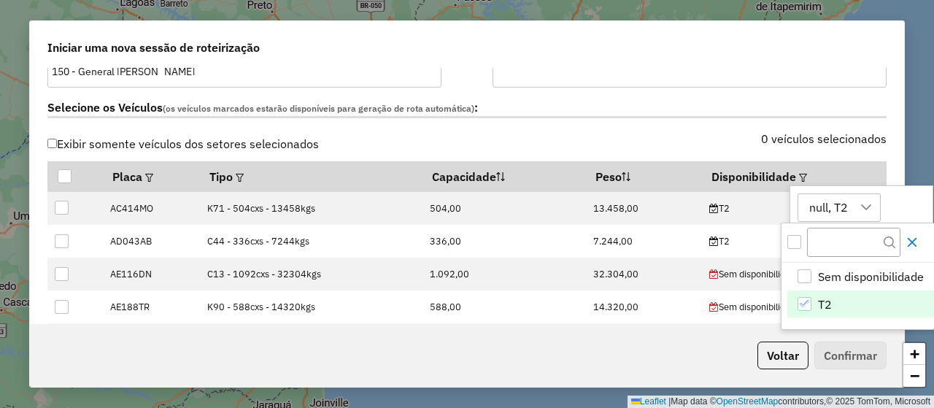
click at [909, 236] on icon "Close" at bounding box center [912, 242] width 12 height 12
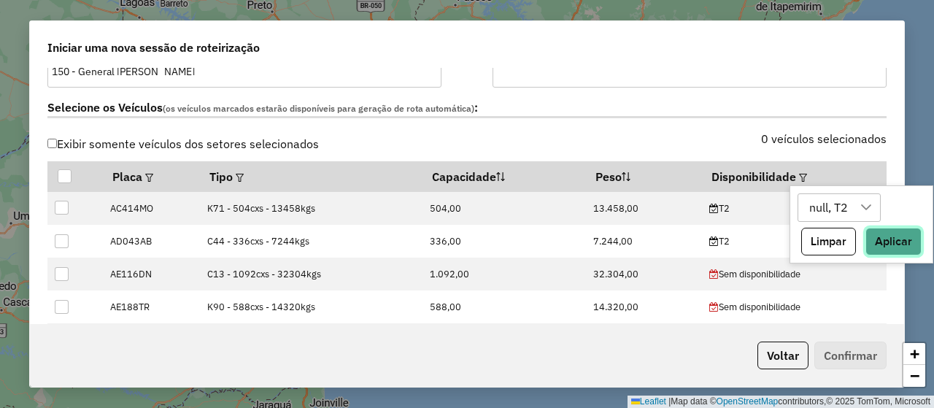
click at [904, 243] on button "Aplicar" at bounding box center [893, 242] width 56 height 28
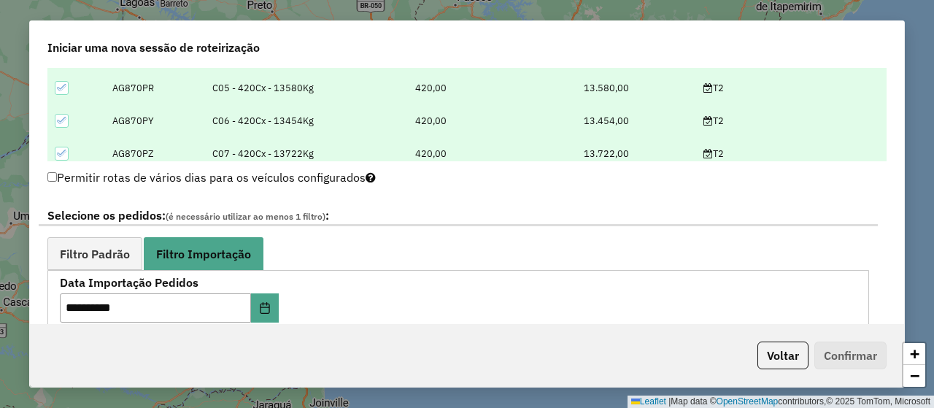
scroll to position [802, 0]
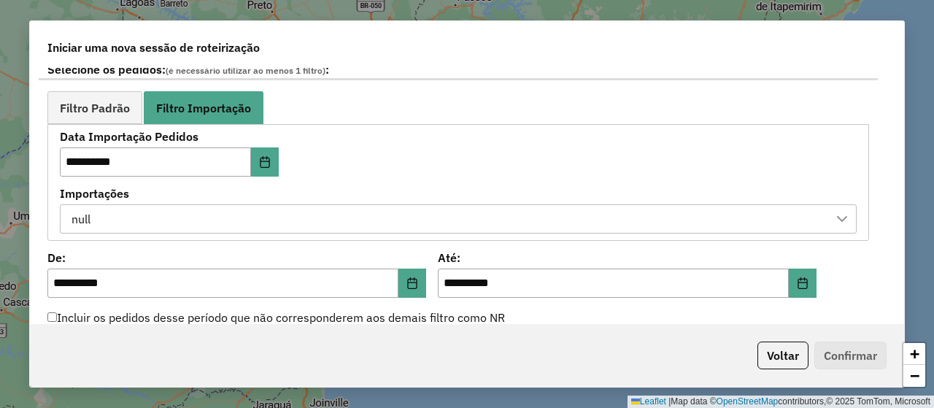
click at [322, 211] on div "null" at bounding box center [446, 219] width 761 height 28
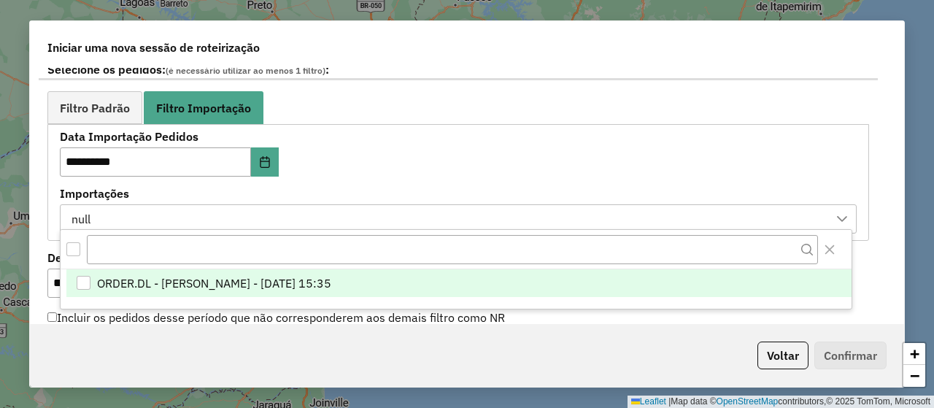
scroll to position [10, 66]
click at [331, 278] on span "ORDER.DL - [PERSON_NAME] - [DATE] 15:35" at bounding box center [214, 284] width 234 height 18
click at [398, 168] on div "**********" at bounding box center [458, 181] width 796 height 101
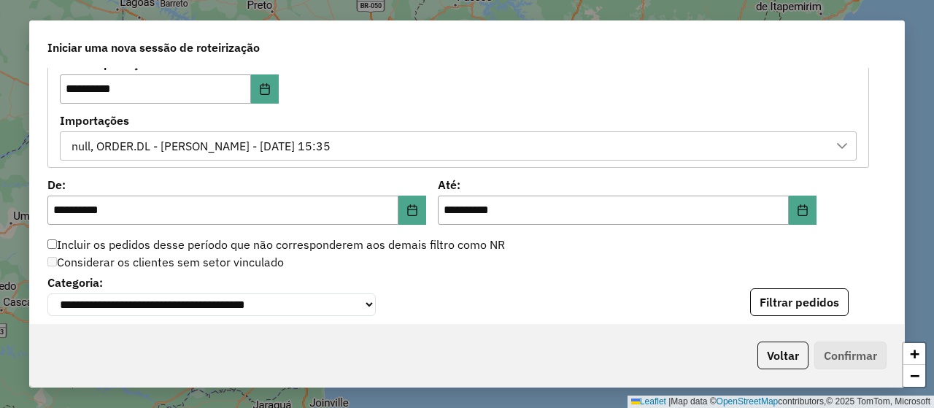
scroll to position [948, 0]
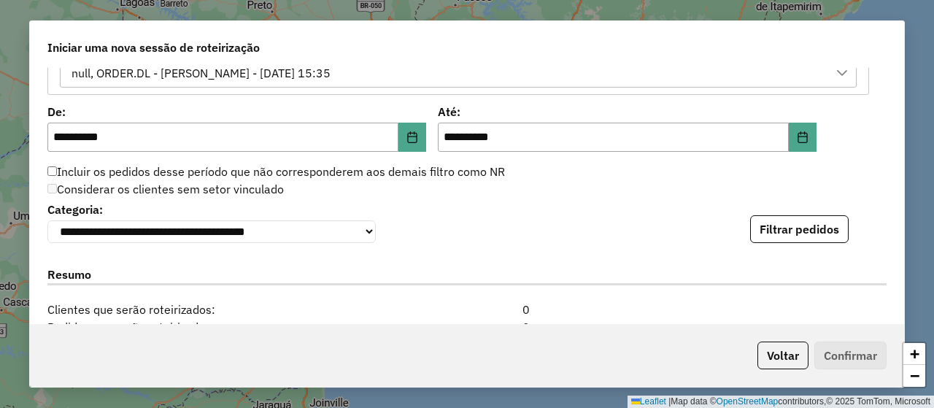
click at [770, 226] on button "Filtrar pedidos" at bounding box center [799, 229] width 98 height 28
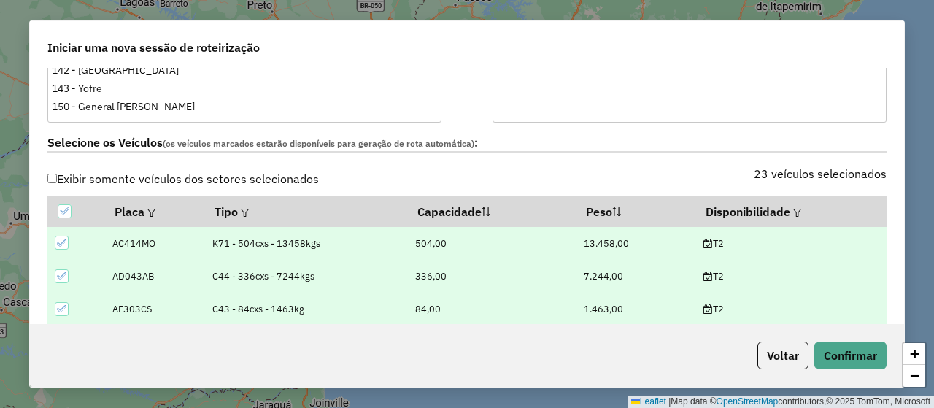
scroll to position [38, 0]
